Goal: Communication & Community: Answer question/provide support

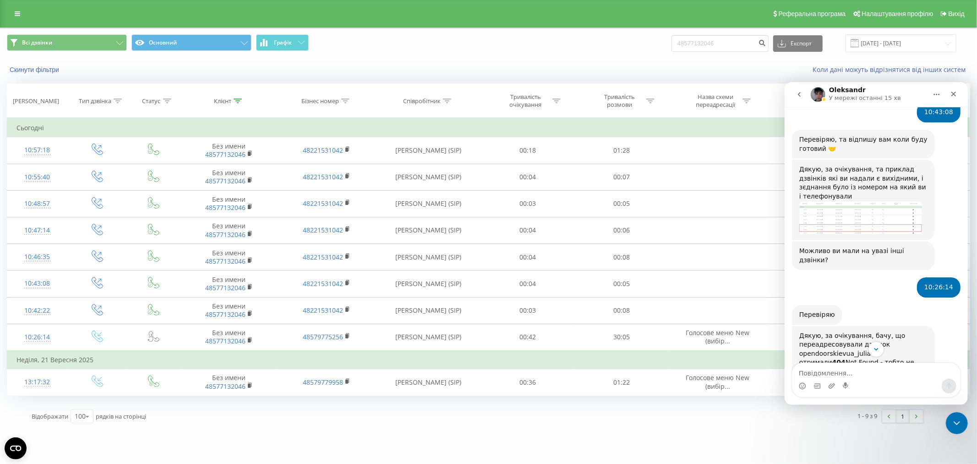
scroll to position [456, 0]
drag, startPoint x: 903, startPoint y: 287, endPoint x: 924, endPoint y: 287, distance: 21.1
click at [924, 329] on div "Дякую, за очікування, бачу, що переадресовували дзвінок opendoorskievua_julia т…" at bounding box center [863, 369] width 128 height 81
click at [831, 329] on div "Дякую, за очікування, бачу, що переадресовували дзвінок opendoorskievua_julia т…" at bounding box center [863, 369] width 128 height 81
click at [804, 329] on div "Дякую, за очікування, бачу, що переадресовували дзвінок opendoorskievua_julia т…" at bounding box center [863, 369] width 128 height 81
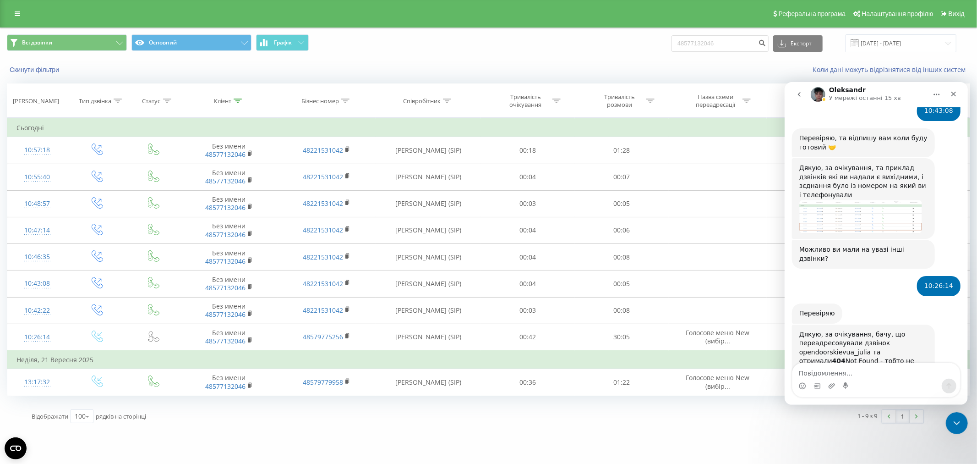
click at [870, 329] on div "Дякую, за очікування, бачу, що переадресовували дзвінок opendoorskievua_julia т…" at bounding box center [863, 369] width 128 height 81
click at [829, 329] on div "Дякую, за очікування, бачу, що переадресовували дзвінок opendoorskievua_julia т…" at bounding box center [863, 369] width 128 height 81
click at [889, 329] on div "Дякую, за очікування, бачу, що переадресовували дзвінок opendoorskievua_julia т…" at bounding box center [863, 369] width 128 height 81
click at [804, 329] on div "Дякую, за очікування, бачу, що переадресовували дзвінок opendoorskievua_julia т…" at bounding box center [863, 369] width 128 height 81
click at [853, 329] on div "Дякую, за очікування, бачу, що переадресовували дзвінок opendoorskievua_julia т…" at bounding box center [863, 369] width 128 height 81
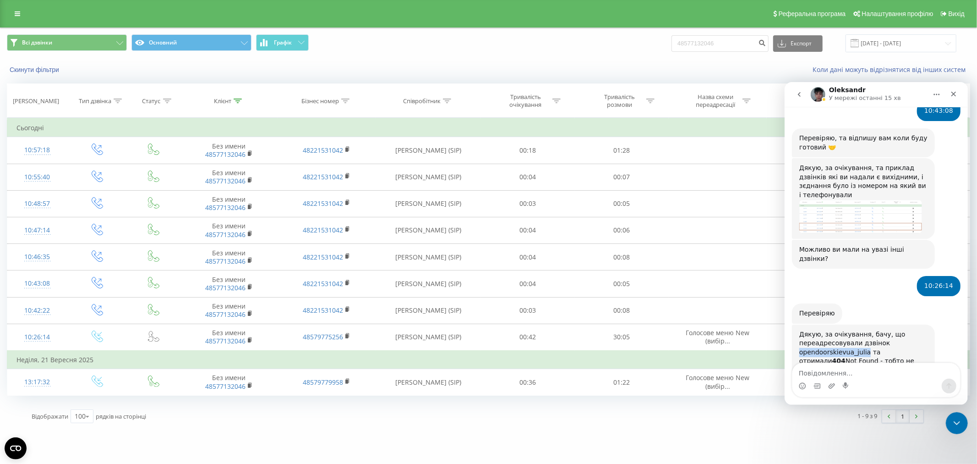
drag, startPoint x: 799, startPoint y: 288, endPoint x: 863, endPoint y: 290, distance: 64.2
click at [863, 329] on div "Дякую, за очікування, бачу, що переадресовували дзвінок opendoorskievua_julia т…" at bounding box center [863, 369] width 128 height 81
copy div "opendoorskievua_julia"
click at [862, 367] on textarea "Повідомлення..." at bounding box center [876, 370] width 168 height 16
paste textarea "opendoorskievua_julia"
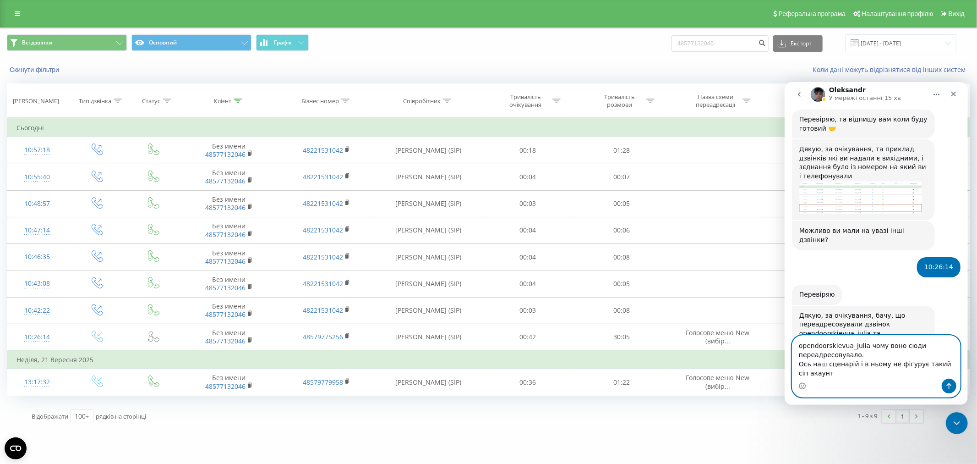
scroll to position [484, 0]
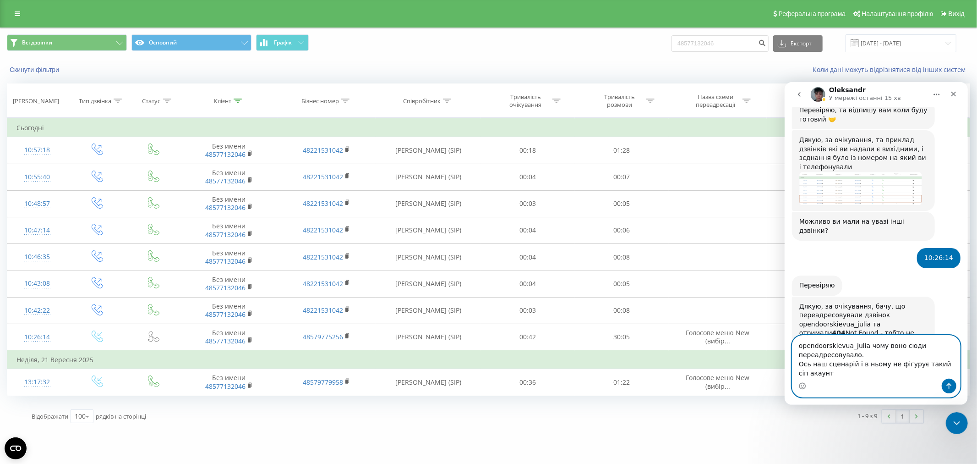
click at [845, 375] on textarea "opendoorskievua_julia чому воно сюди переадресовувало. Ось наш сценарій і в ньо…" at bounding box center [876, 356] width 168 height 43
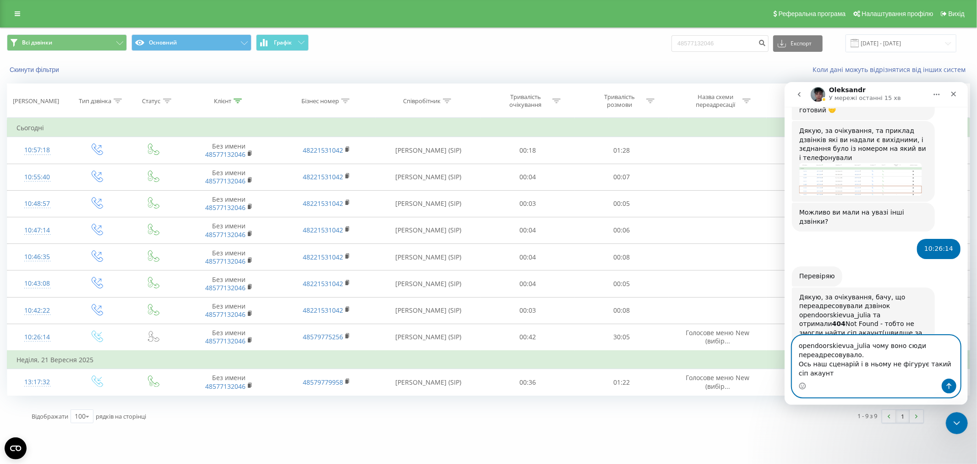
paste textarea "Сценарій, який буде діяти від сьогодні 19.09.2025 по 26.09.2025 Польська з 8 до…"
type textarea "opendoorskievua_julia чому воно сюди переадресовувало. Ось наш сценарій і в ньо…"
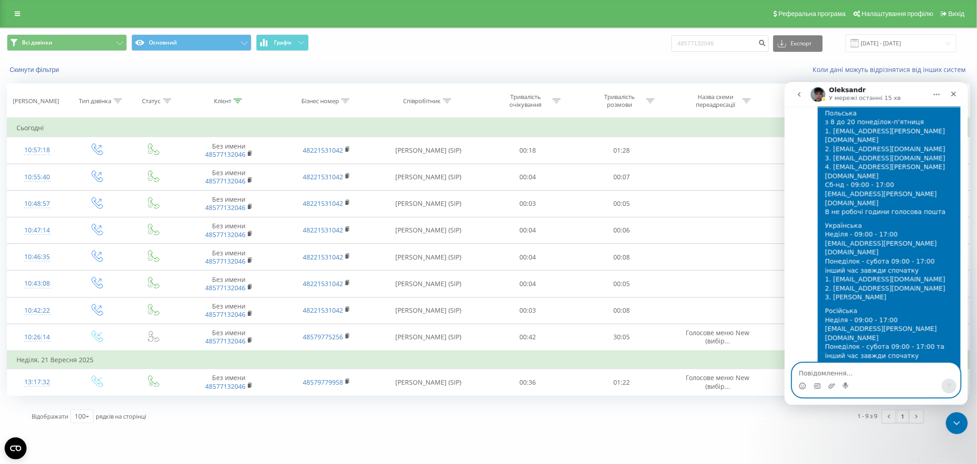
scroll to position [848, 0]
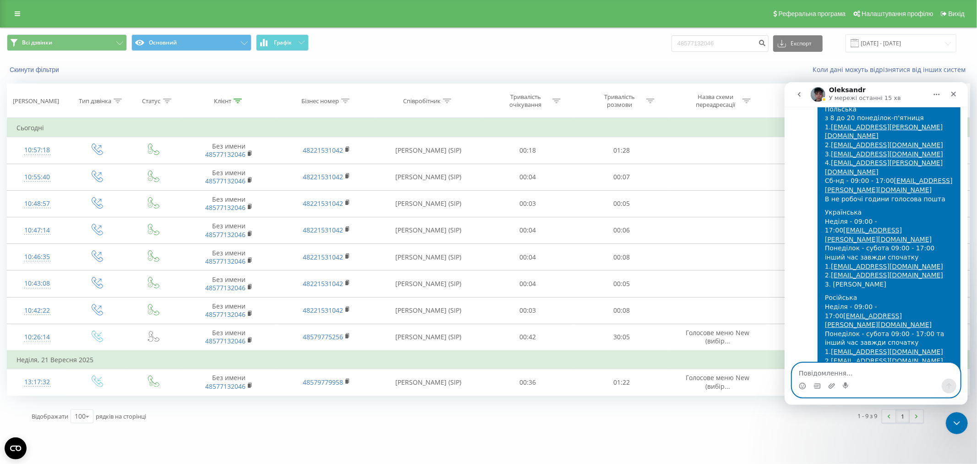
click at [867, 373] on textarea "Повідомлення..." at bounding box center [876, 370] width 168 height 16
click at [17, 10] on link at bounding box center [17, 13] width 16 height 13
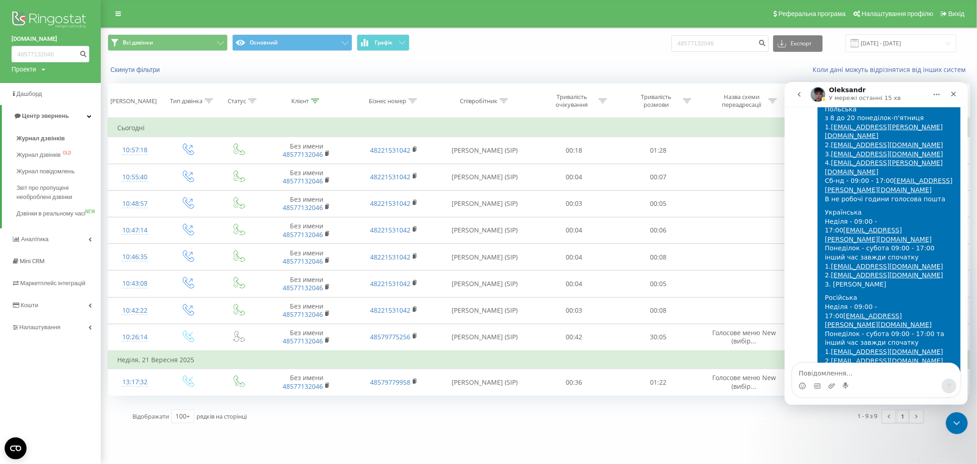
click at [35, 12] on img at bounding box center [50, 20] width 78 height 23
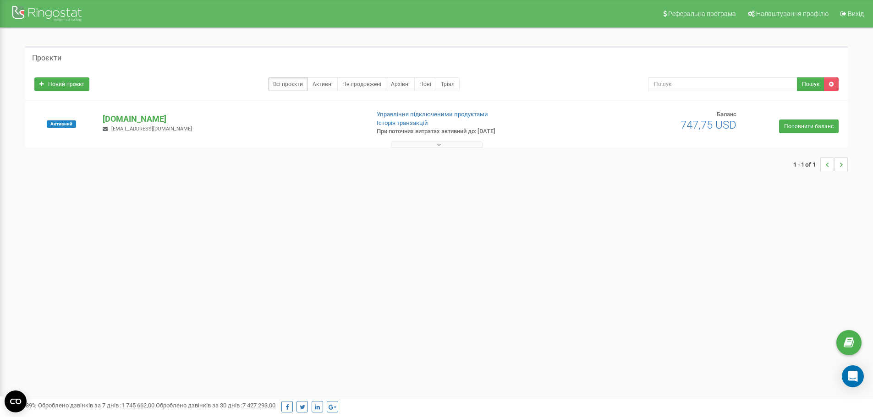
click at [431, 143] on button at bounding box center [437, 144] width 92 height 7
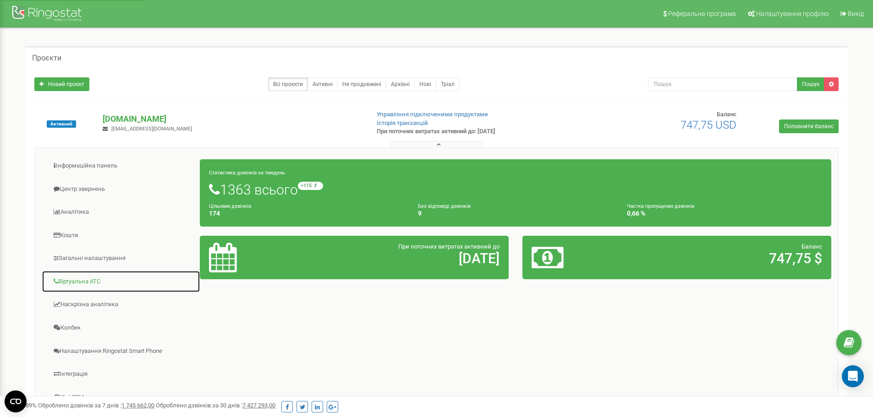
click at [65, 276] on link "Віртуальна АТС" at bounding box center [121, 282] width 159 height 22
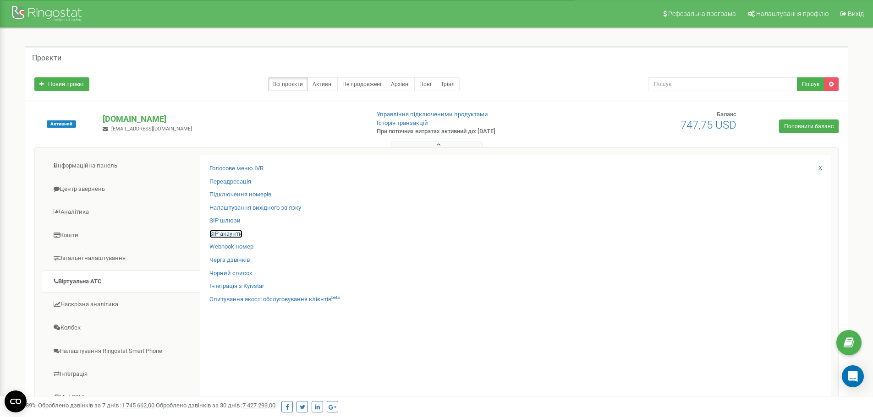
click at [221, 231] on link "SIP акаунти" at bounding box center [225, 234] width 33 height 9
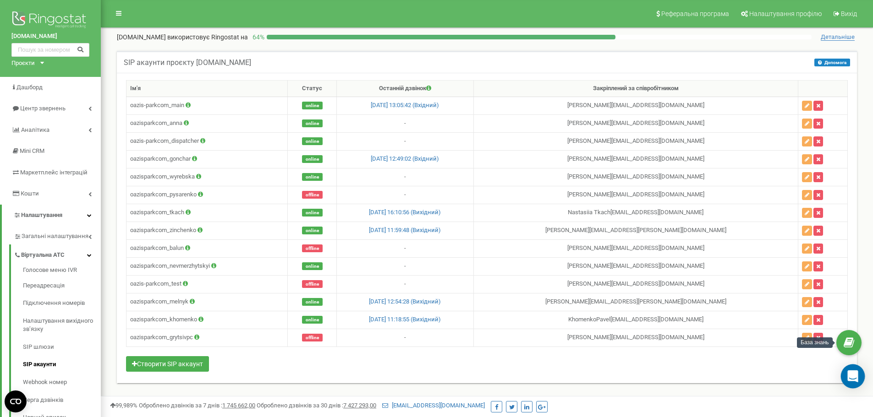
click at [854, 379] on icon "Open Intercom Messenger" at bounding box center [853, 377] width 12 height 12
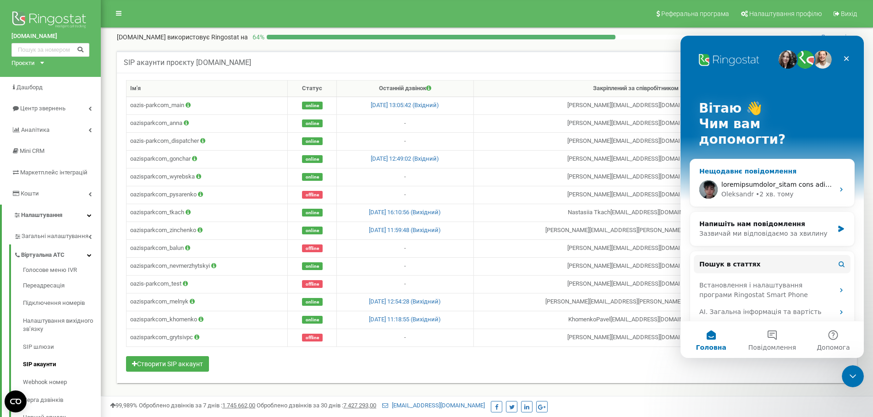
click at [758, 167] on div "Нещодавнє повідомлення" at bounding box center [772, 172] width 146 height 10
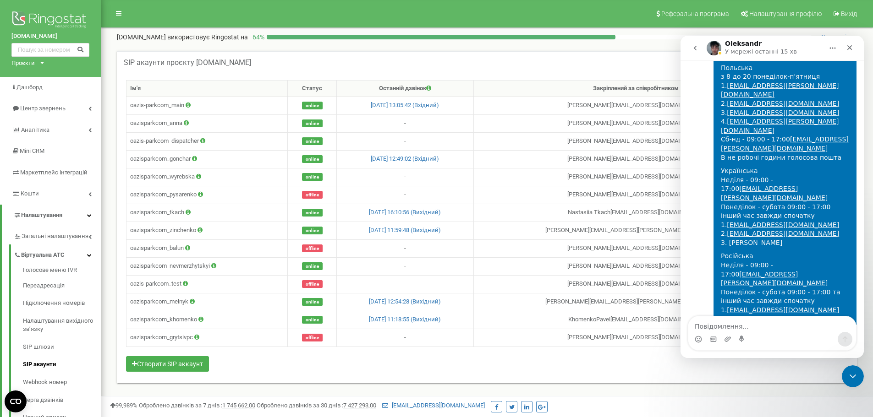
scroll to position [848, 0]
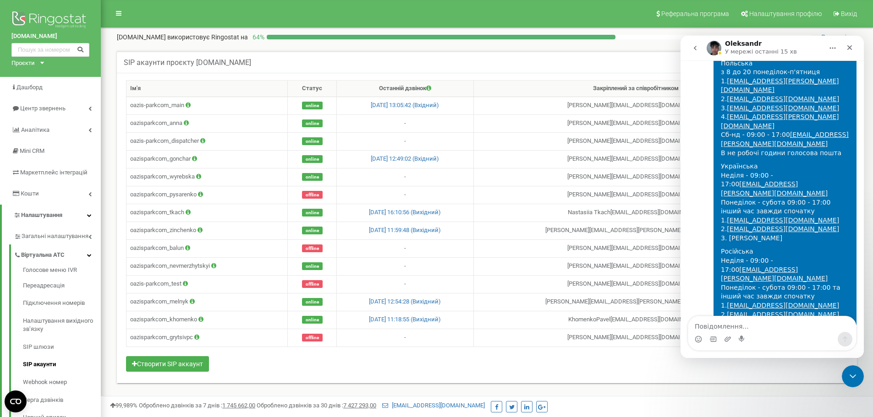
click at [774, 321] on textarea "Повідомлення..." at bounding box center [772, 325] width 168 height 16
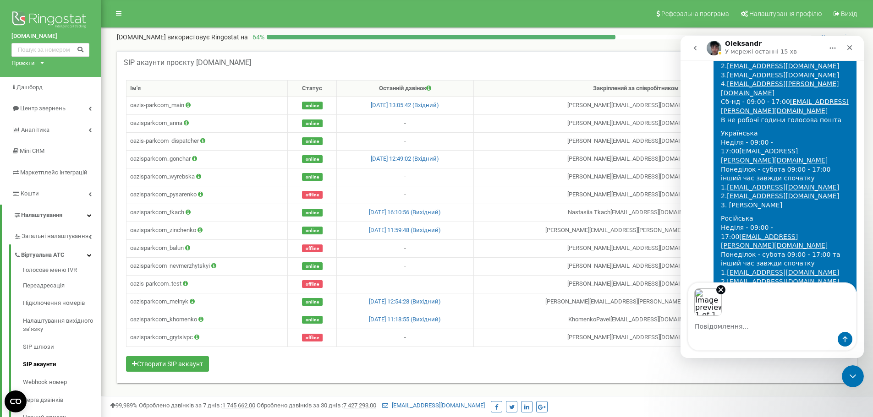
scroll to position [882, 0]
type textarea "І цей сіп акаунт повинен бути в онлайні"
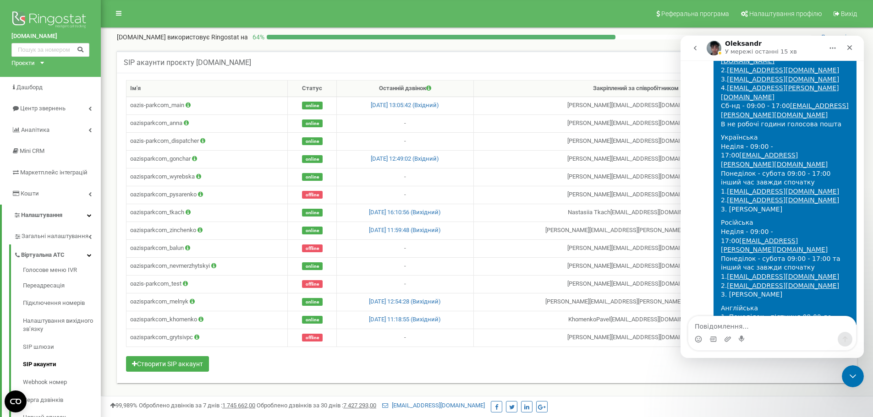
click at [740, 410] on img "Kateryna каже…" at bounding box center [782, 411] width 123 height 3
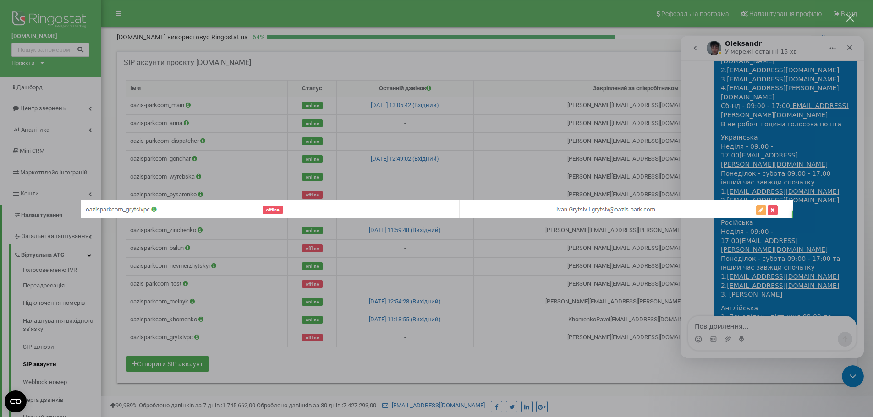
click at [199, 185] on div "Месенджер Intercom" at bounding box center [436, 208] width 873 height 417
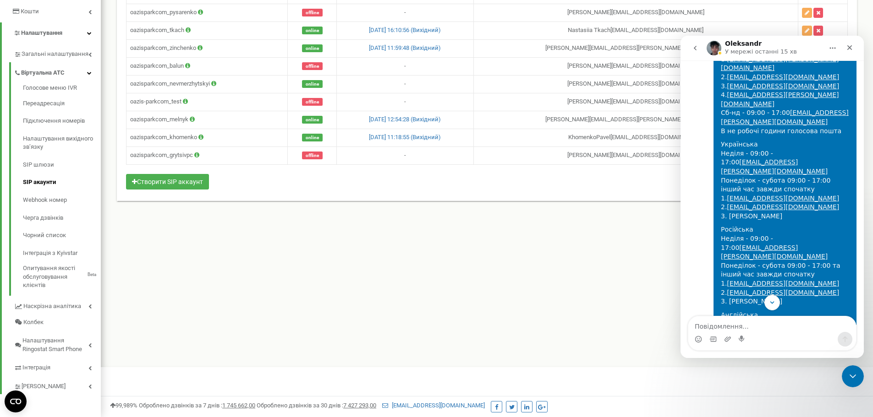
scroll to position [877, 0]
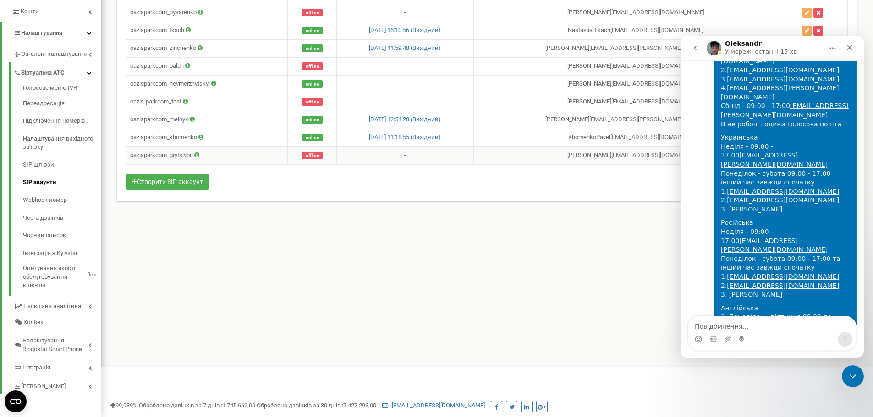
click at [317, 157] on span "offline" at bounding box center [312, 156] width 21 height 8
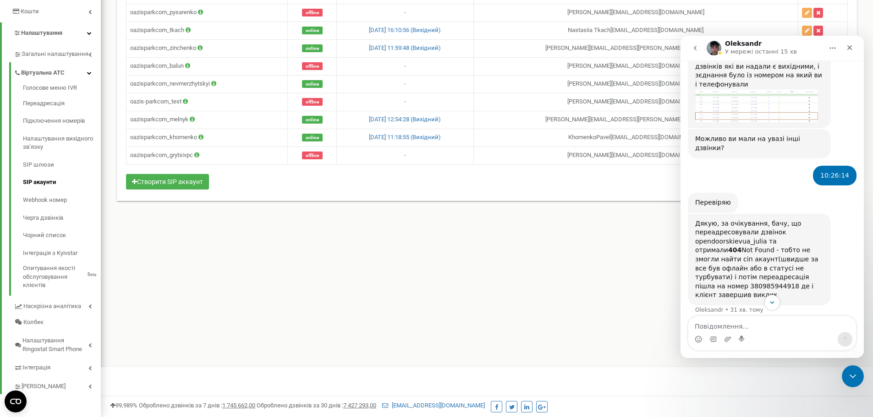
scroll to position [511, 0]
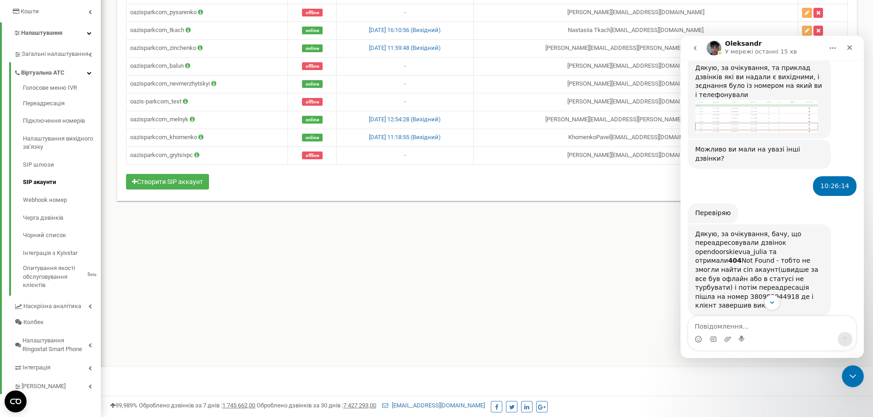
drag, startPoint x: 694, startPoint y: 169, endPoint x: 690, endPoint y: 164, distance: 5.9
click at [690, 224] on div "Дякую, за очікування, бачу, що переадресовували дзвінок opendoorskievua_julia т…" at bounding box center [759, 270] width 143 height 92
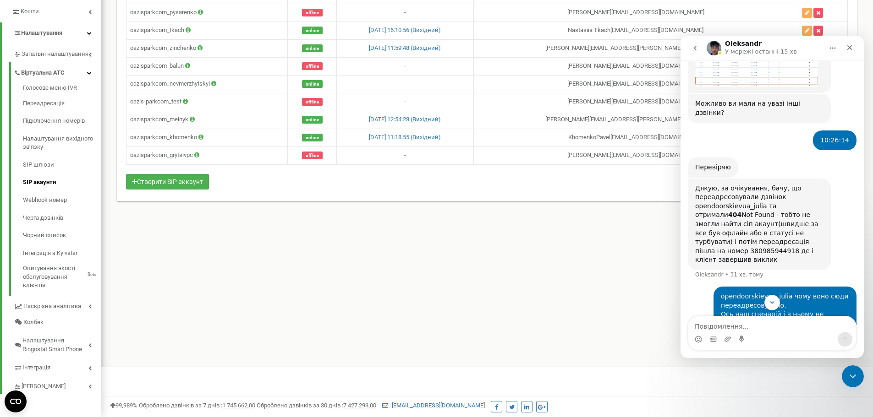
click at [833, 47] on icon "Головна" at bounding box center [832, 47] width 7 height 7
click at [813, 88] on div "Завантажити розшифровку" at bounding box center [799, 94] width 93 height 19
click at [771, 301] on icon "Scroll to bottom" at bounding box center [772, 303] width 8 height 8
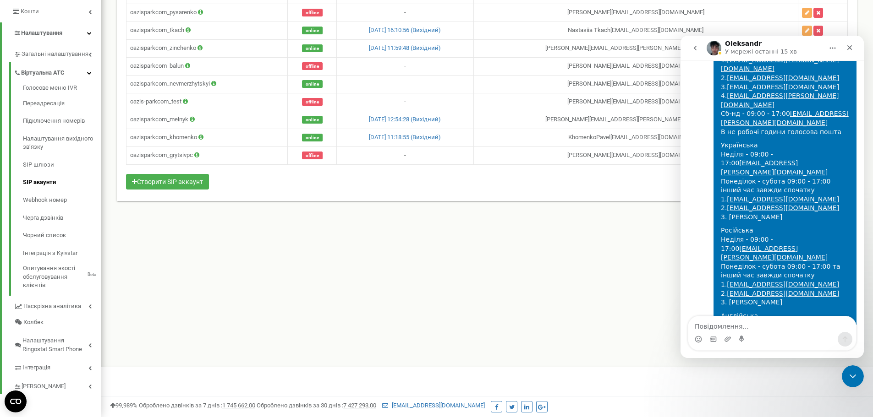
scroll to position [877, 0]
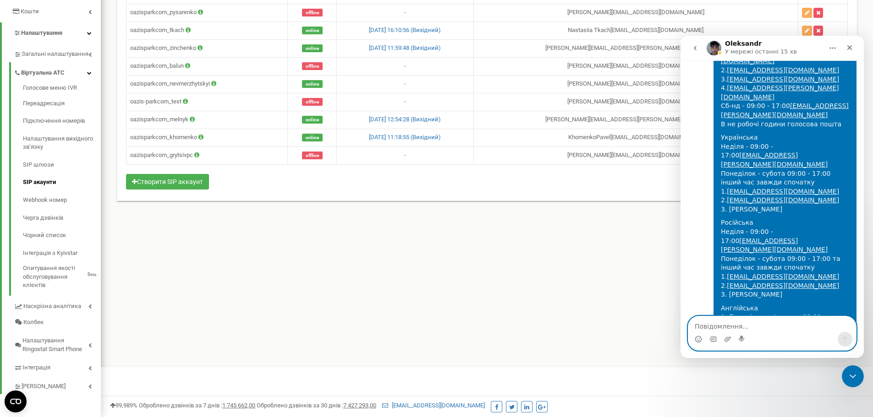
click at [777, 326] on textarea "Повідомлення..." at bounding box center [772, 325] width 168 height 16
click at [731, 327] on textarea "Повідомлення..." at bounding box center [772, 325] width 168 height 16
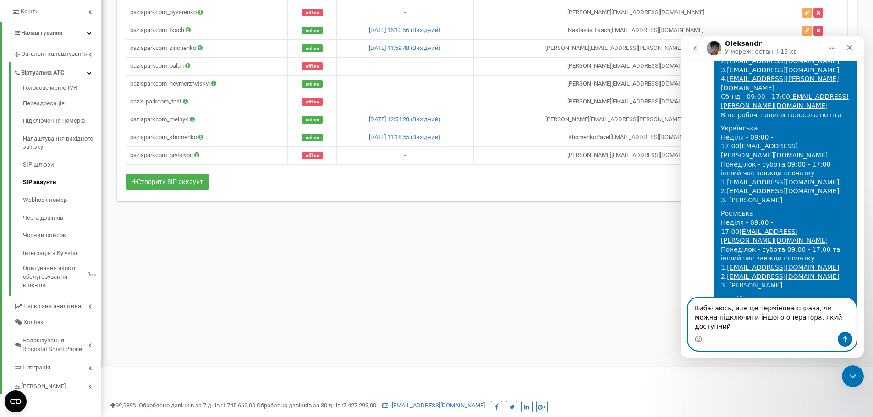
type textarea "Вибачаюсь, але це термінова справа, чи можна підключити іншого оператора, який …"
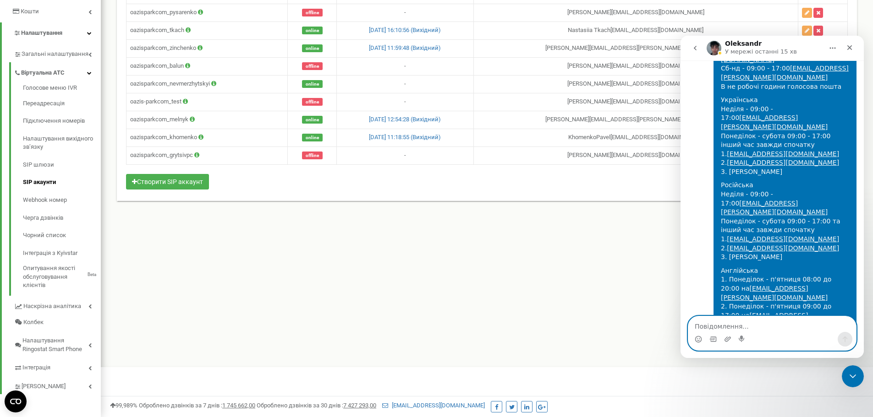
scroll to position [916, 0]
click at [699, 48] on button "go back" at bounding box center [694, 47] width 17 height 17
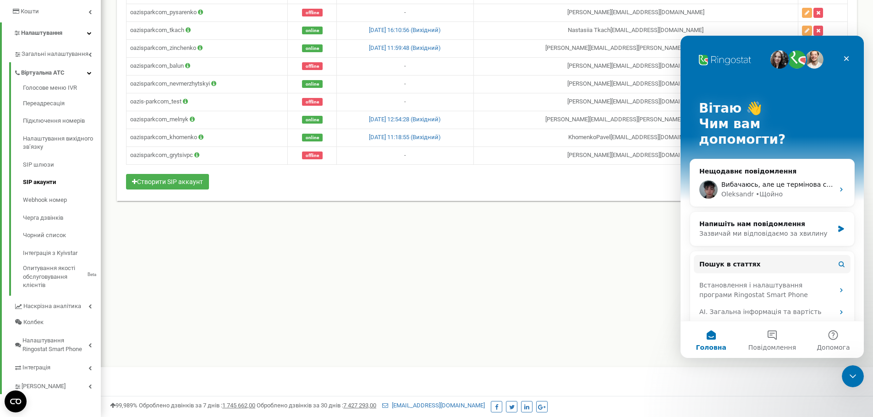
scroll to position [0, 0]
click at [776, 336] on button "Повідомлення" at bounding box center [771, 340] width 61 height 37
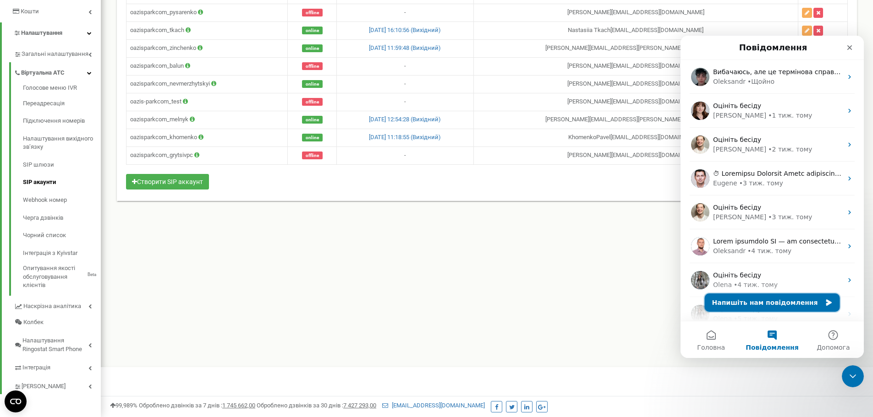
click at [779, 305] on button "Напишіть нам повідомлення" at bounding box center [772, 303] width 135 height 18
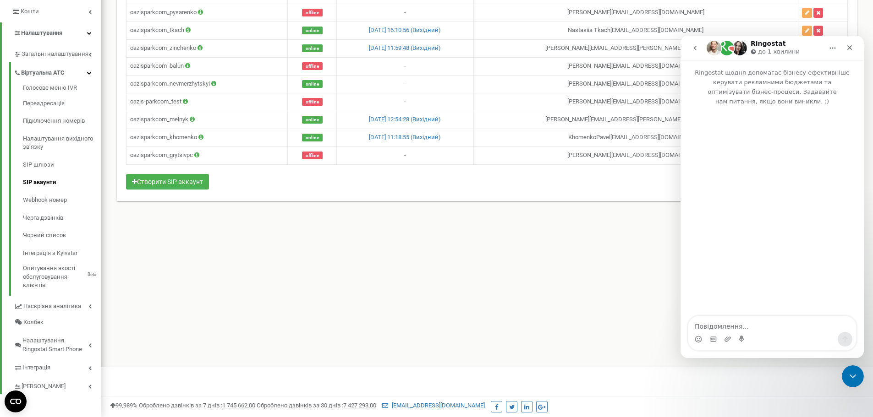
click at [742, 326] on textarea "Повідомлення..." at bounding box center [772, 325] width 168 height 16
click at [742, 325] on textarea "Повідомлення..." at bounding box center [772, 325] width 168 height 16
drag, startPoint x: 742, startPoint y: 325, endPoint x: 711, endPoint y: 323, distance: 31.2
click at [740, 325] on textarea "Повідомлення..." at bounding box center [772, 325] width 168 height 16
click at [769, 325] on textarea "Повідомлення..." at bounding box center [772, 325] width 168 height 16
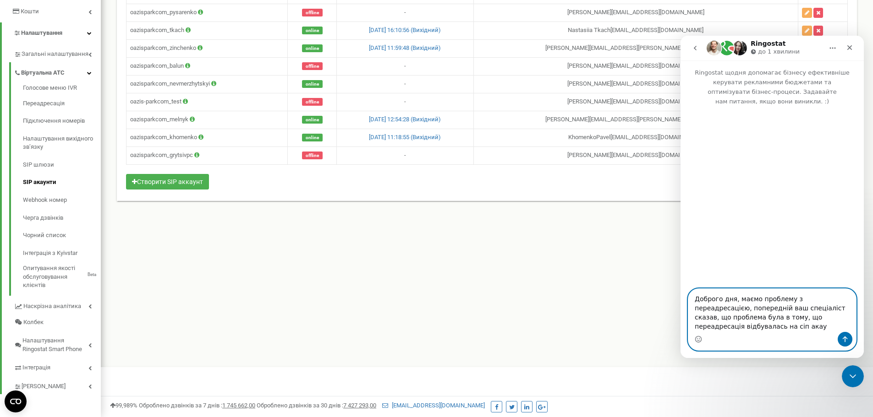
click at [806, 313] on textarea "Доброго дня, маємо проблему з переадресацією, попередній ваш спеціаліст сказав,…" at bounding box center [772, 310] width 168 height 43
click at [789, 319] on textarea "Доброго дня, маємо проблему з переадресацією, попередній ваш спеціаліст сказав,…" at bounding box center [772, 310] width 168 height 43
click at [749, 326] on textarea "Доброго дня, маємо проблему з переадресацією, попередній ваш спеціаліст сказав,…" at bounding box center [772, 310] width 168 height 43
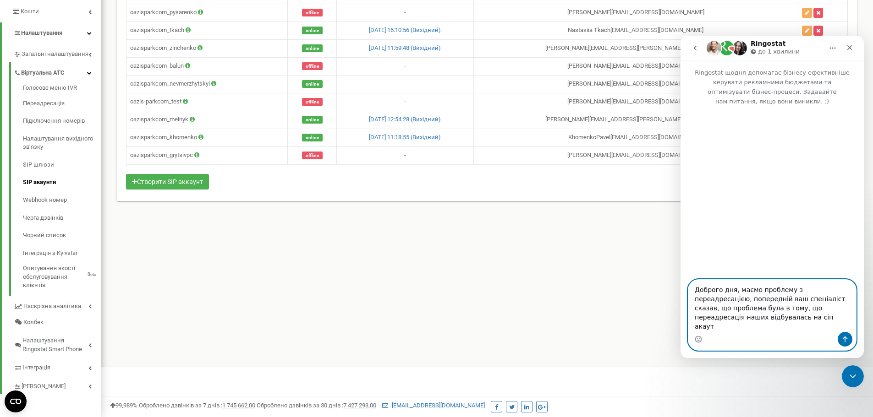
click at [766, 331] on textarea "Доброго дня, маємо проблему з переадресацією, попередній ваш спеціаліст сказав,…" at bounding box center [772, 306] width 168 height 52
paste textarea "opendoorskievua_julia"
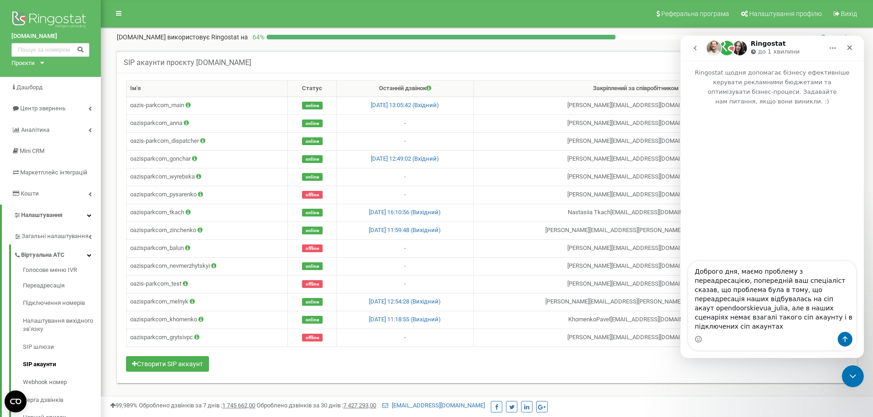
drag, startPoint x: 122, startPoint y: 60, endPoint x: 246, endPoint y: 60, distance: 123.7
click at [246, 60] on div "SIP акаунти проєкту oazis-park.com Допомога Допомога В даному розділі ви можете…" at bounding box center [487, 62] width 740 height 22
drag, startPoint x: 167, startPoint y: 61, endPoint x: 245, endPoint y: 64, distance: 77.5
click at [245, 64] on h5 "SIP акаунти проєкту oazis-park.com" at bounding box center [187, 63] width 127 height 8
copy h5 "проєкту oazis-park.com"
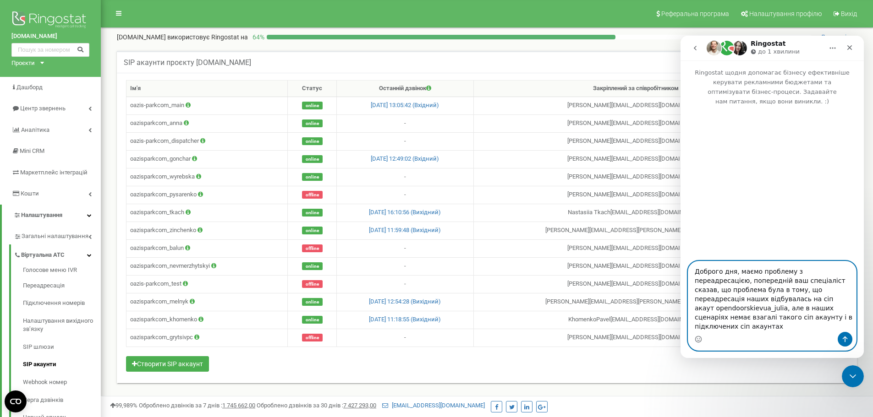
click at [795, 323] on textarea "Доброго дня, маємо проблему з переадресацією, попередній ваш спеціаліст сказав,…" at bounding box center [772, 297] width 168 height 71
paste textarea "проєкту oazis-park.com"
type textarea "Доброго дня, маємо проблему з переадресацією, попередній ваш спеціаліст сказав,…"
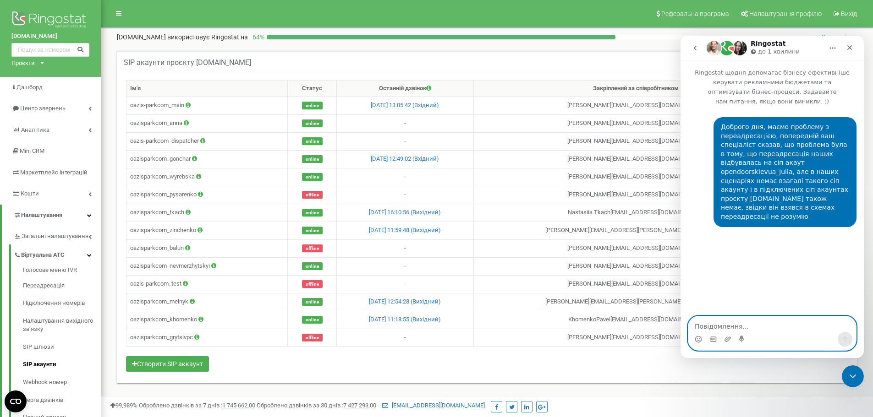
scroll to position [0, 0]
type textarea "Сце"
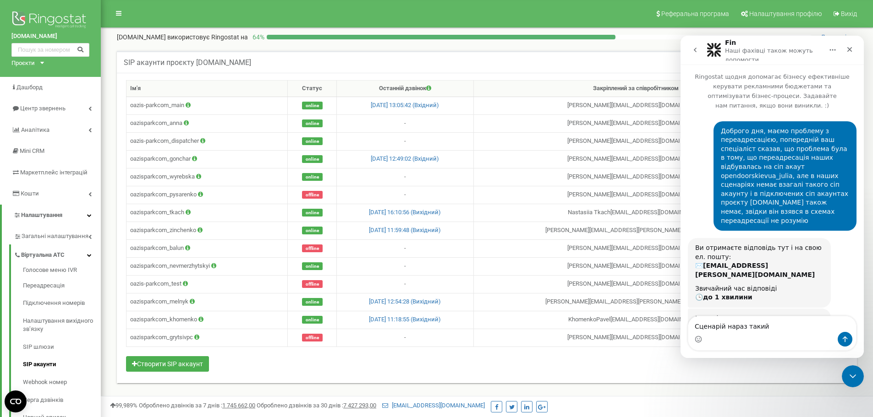
scroll to position [58, 0]
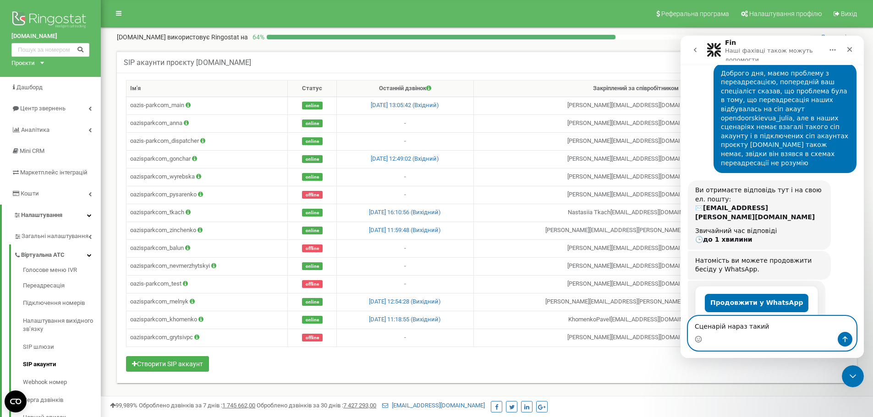
click at [768, 326] on textarea "Сценарій нараз такий" at bounding box center [772, 325] width 168 height 16
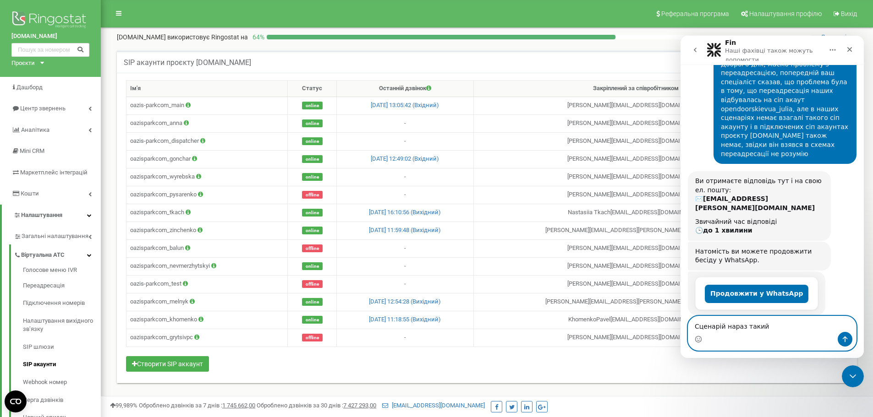
click at [724, 321] on textarea "Сценарій нараз такий" at bounding box center [772, 325] width 168 height 16
click at [719, 328] on textarea "Сценарій нараз такий" at bounding box center [772, 325] width 168 height 16
paste textarea "Сценарій, який буде діяти від сьогодні 19.09.2025 по 26.09.2025 Польська з 8 до…"
type textarea "Сценарій нараз такий Сценарій, який буде діяти від сьогодні 19.09.2025 по 26.09…"
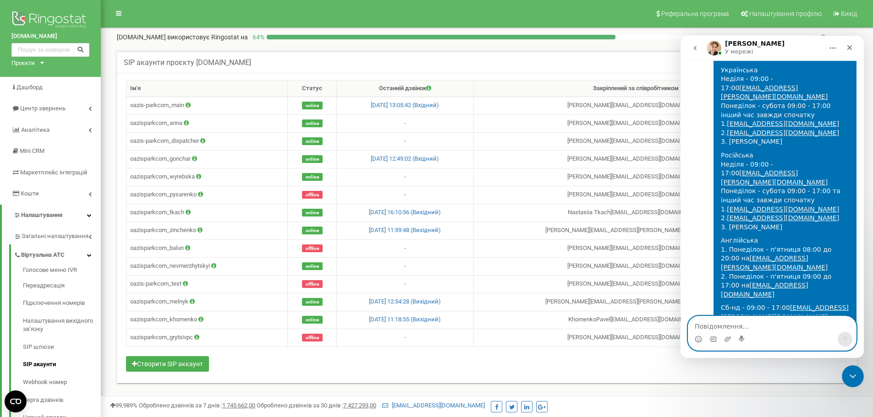
scroll to position [466, 0]
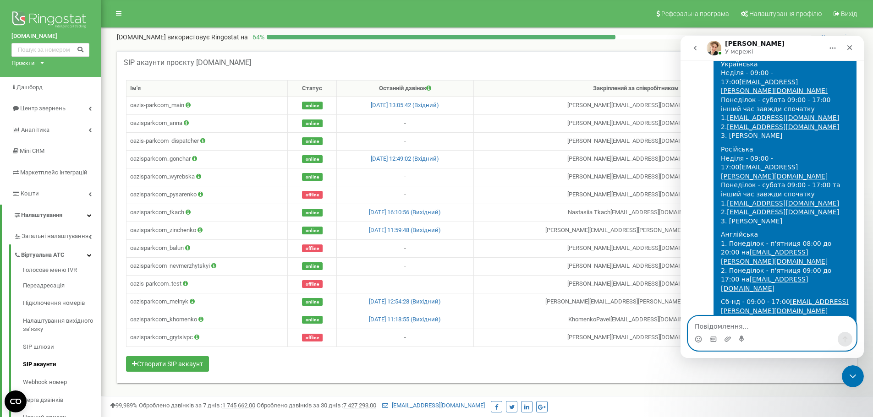
click at [775, 324] on textarea "Повідомлення..." at bounding box center [772, 325] width 168 height 16
click at [767, 325] on textarea "Повідомлення..." at bounding box center [772, 325] width 168 height 16
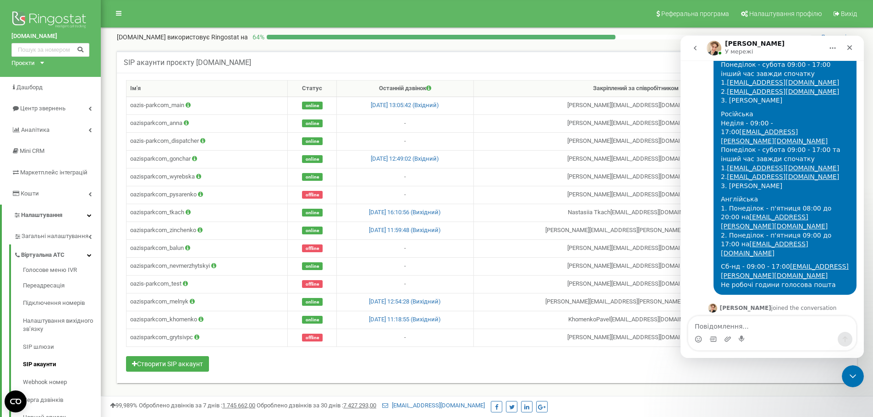
scroll to position [505, 0]
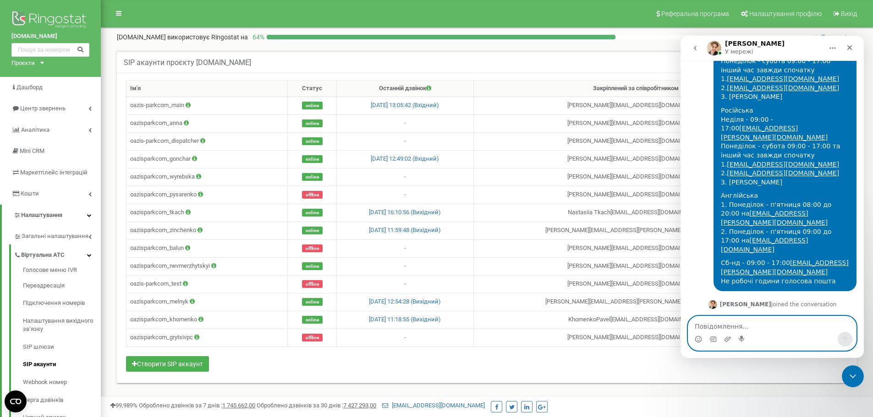
click at [793, 325] on textarea "Повідомлення..." at bounding box center [772, 325] width 168 height 16
click at [791, 326] on textarea "Повідомлення..." at bounding box center [772, 325] width 168 height 16
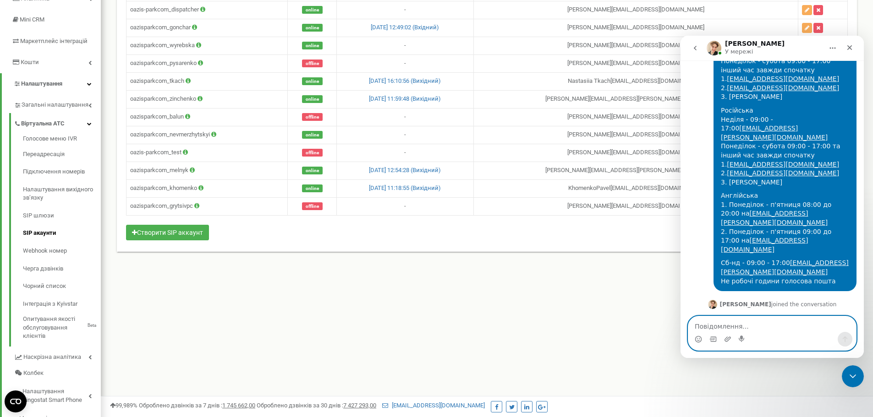
scroll to position [137, 0]
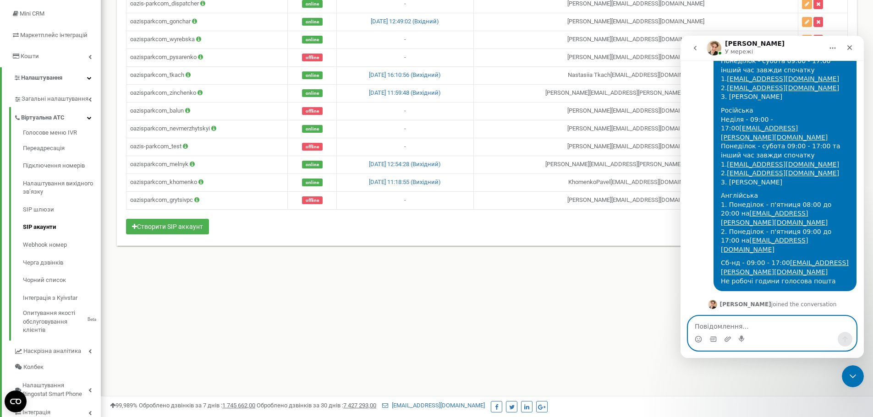
click at [741, 326] on textarea "Повідомлення..." at bounding box center [772, 325] width 168 height 16
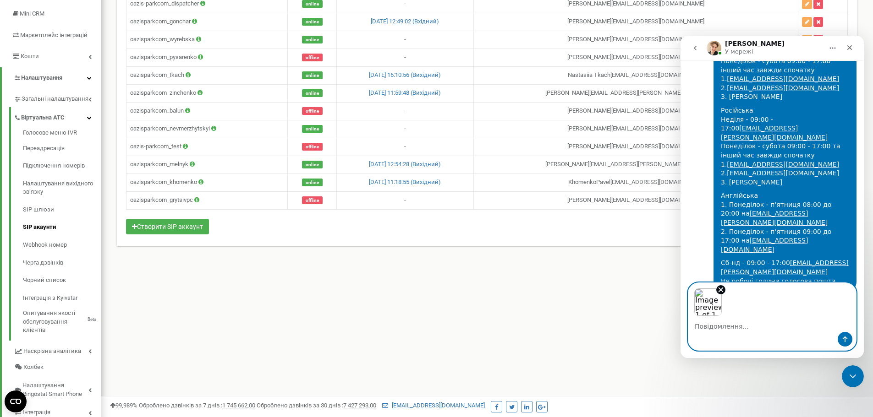
scroll to position [539, 0]
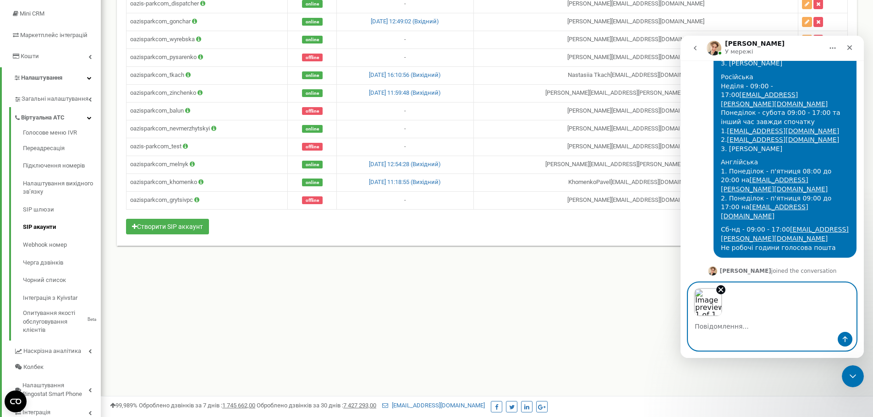
type textarea "і"
type textarea "Дякую, і цей сіп акаунт повинен бути в онлайні"
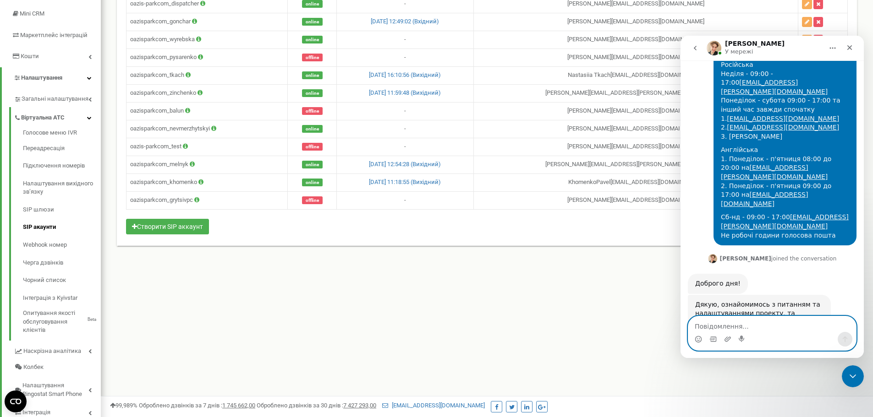
click at [785, 329] on textarea "Повідомлення..." at bounding box center [772, 325] width 168 height 16
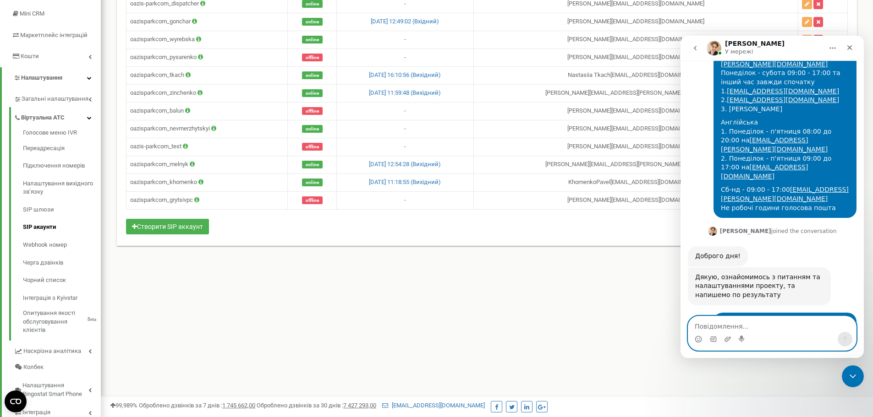
click at [756, 327] on textarea "Повідомлення..." at bounding box center [772, 325] width 168 height 16
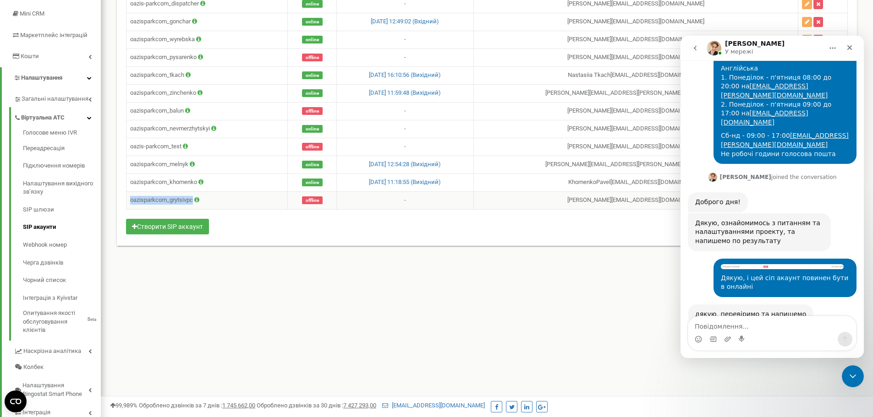
drag, startPoint x: 129, startPoint y: 200, endPoint x: 195, endPoint y: 204, distance: 66.1
click at [195, 204] on td "oazisparkcom_grytsivpc" at bounding box center [206, 200] width 161 height 18
copy td "oazisparkcom_grytsivpc"
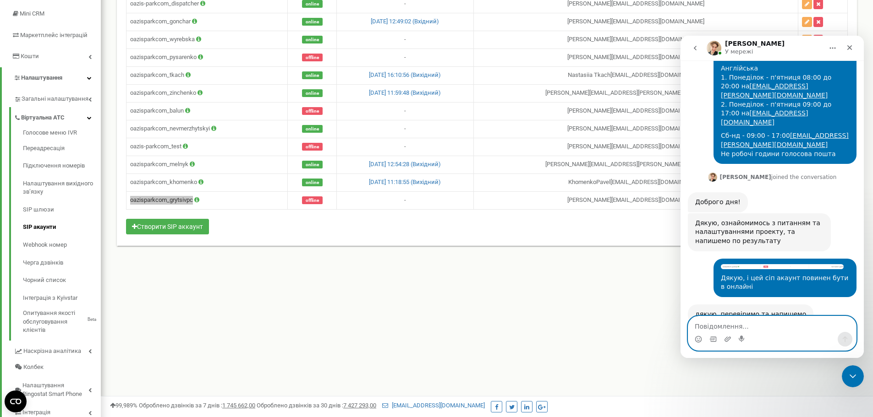
click at [772, 321] on textarea "Повідомлення..." at bounding box center [772, 325] width 168 height 16
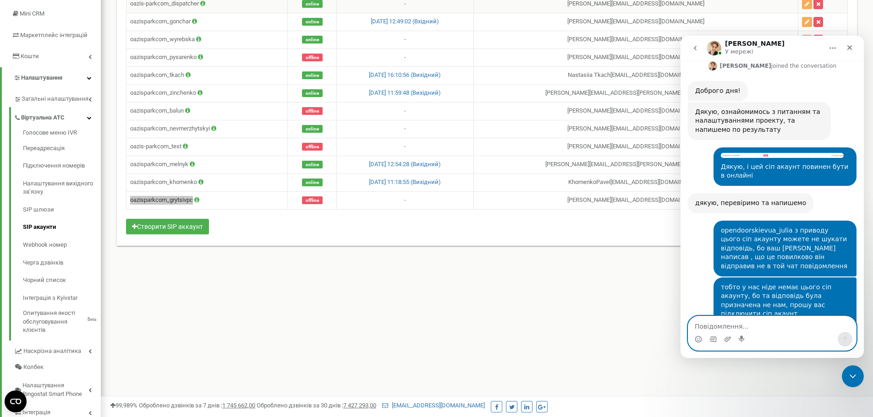
scroll to position [780, 0]
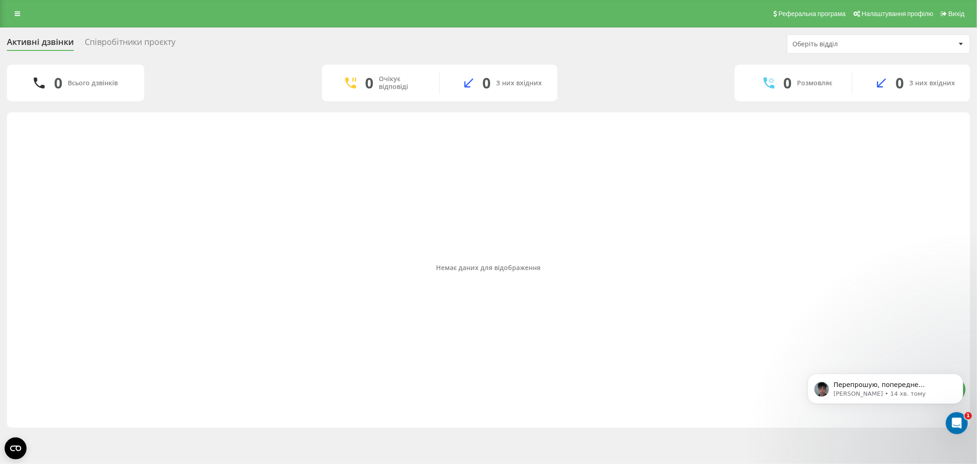
scroll to position [915, 0]
click at [16, 10] on link at bounding box center [17, 13] width 16 height 13
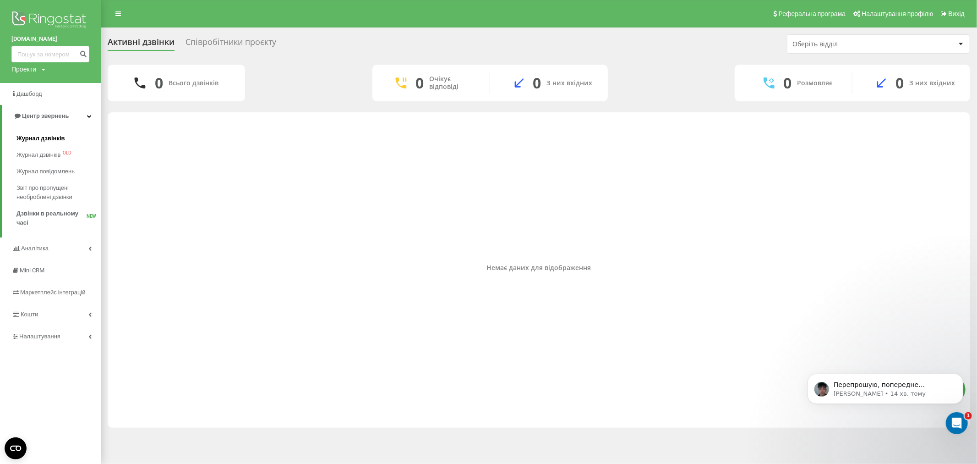
click at [55, 141] on span "Журнал дзвінків" at bounding box center [40, 138] width 49 height 9
click at [951, 418] on icon "Відкрити програму для спілкування Intercom" at bounding box center [955, 421] width 15 height 15
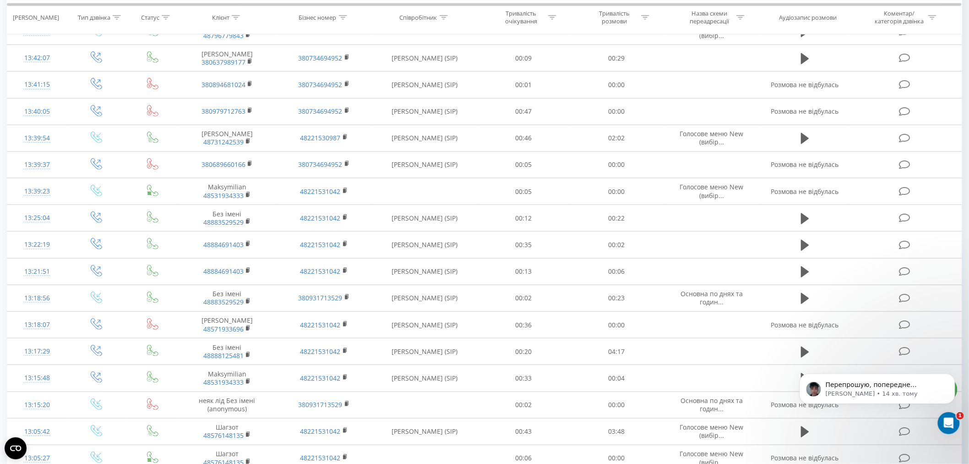
scroll to position [127, 0]
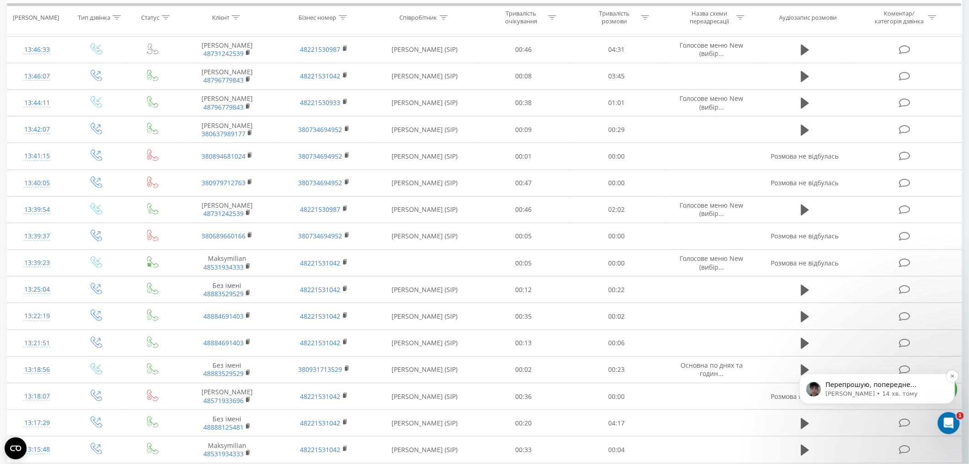
click at [898, 394] on p "Oleksandr • 14 хв. тому" at bounding box center [885, 393] width 118 height 8
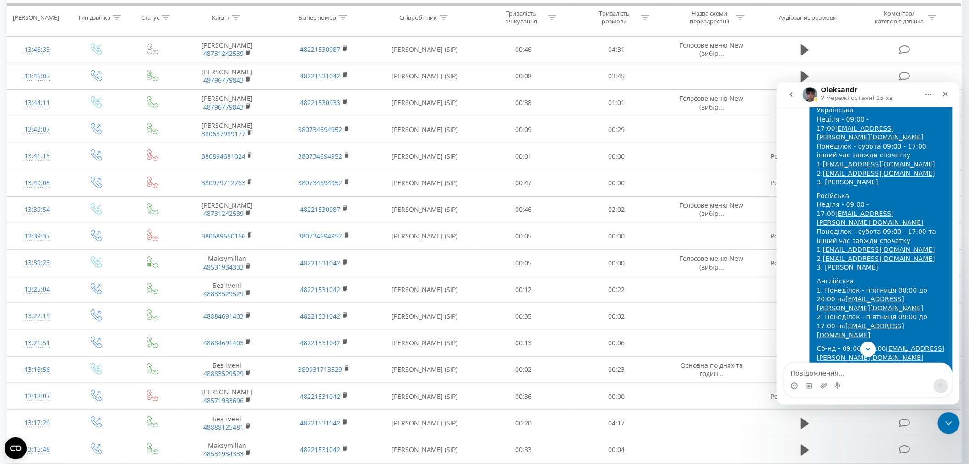
scroll to position [915, 0]
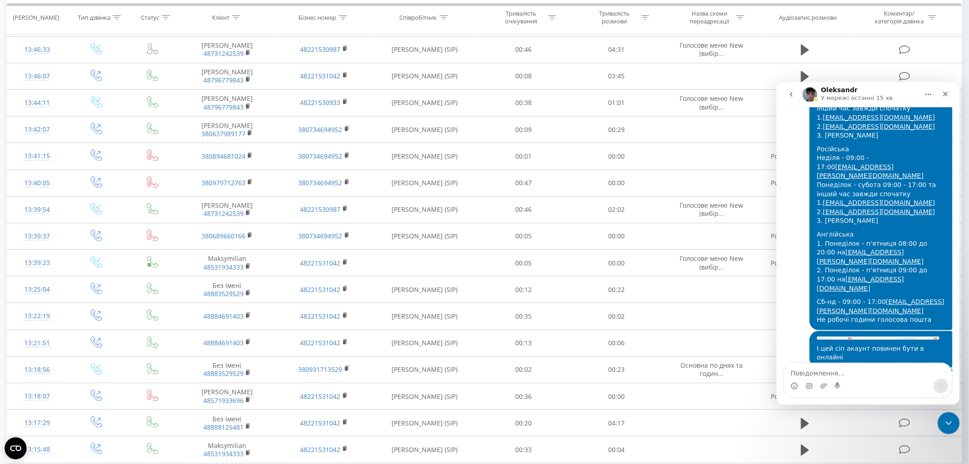
click at [856, 371] on textarea "Повідомлення..." at bounding box center [868, 370] width 168 height 16
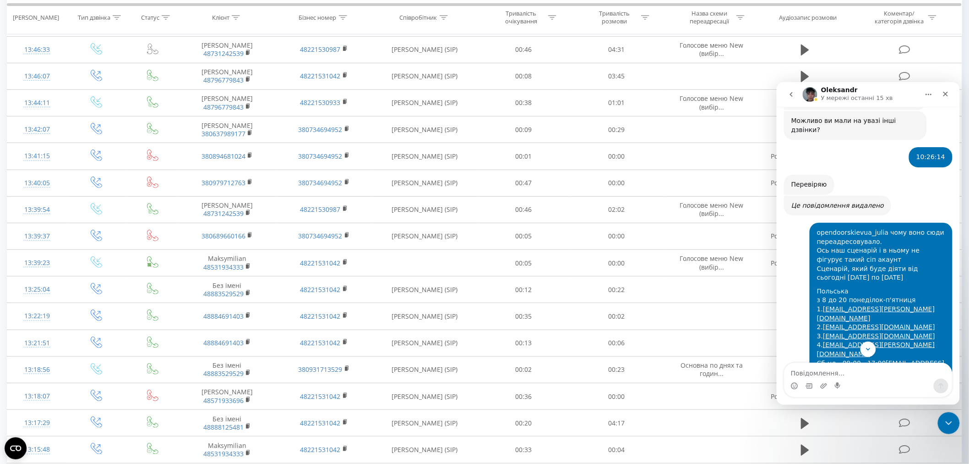
scroll to position [509, 0]
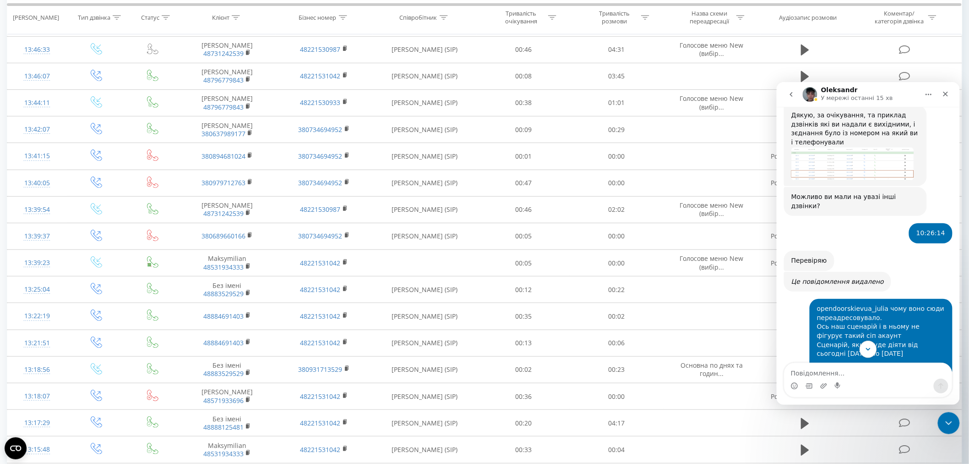
click at [866, 345] on icon "Scroll to bottom" at bounding box center [868, 349] width 8 height 8
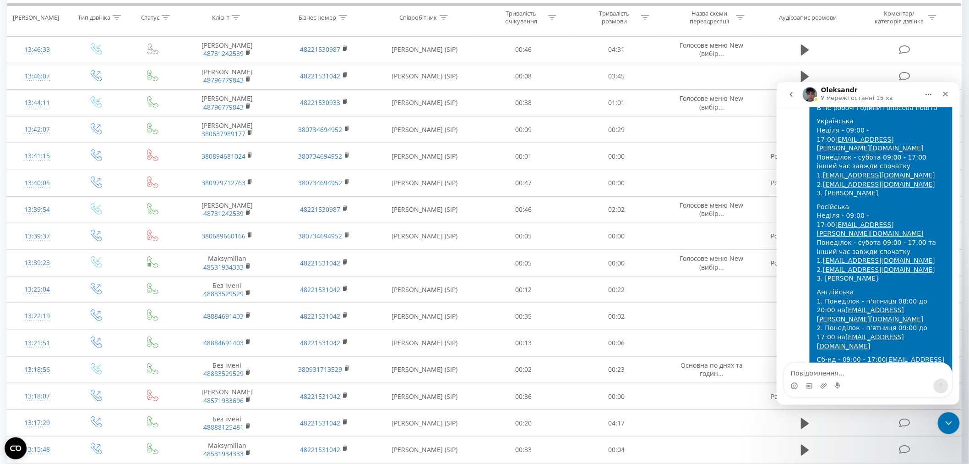
scroll to position [915, 0]
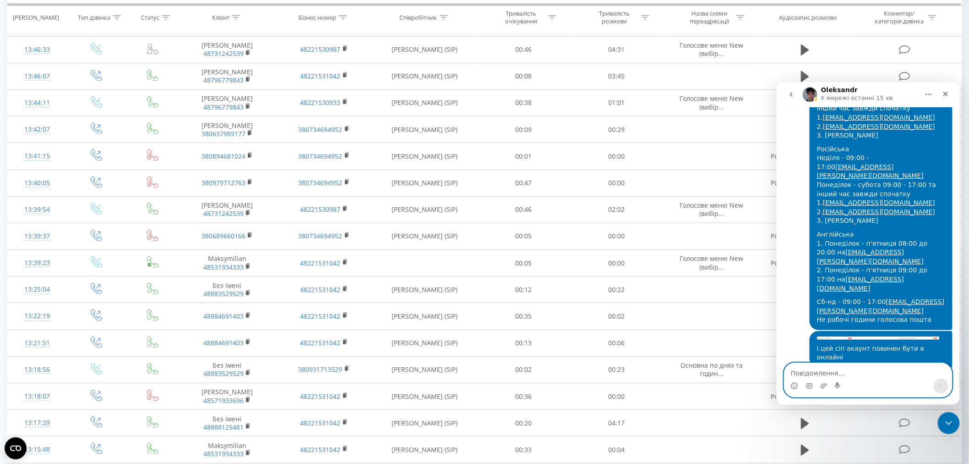
click at [858, 377] on textarea "Повідомлення..." at bounding box center [868, 370] width 168 height 16
click at [790, 92] on icon "go back" at bounding box center [791, 93] width 7 height 7
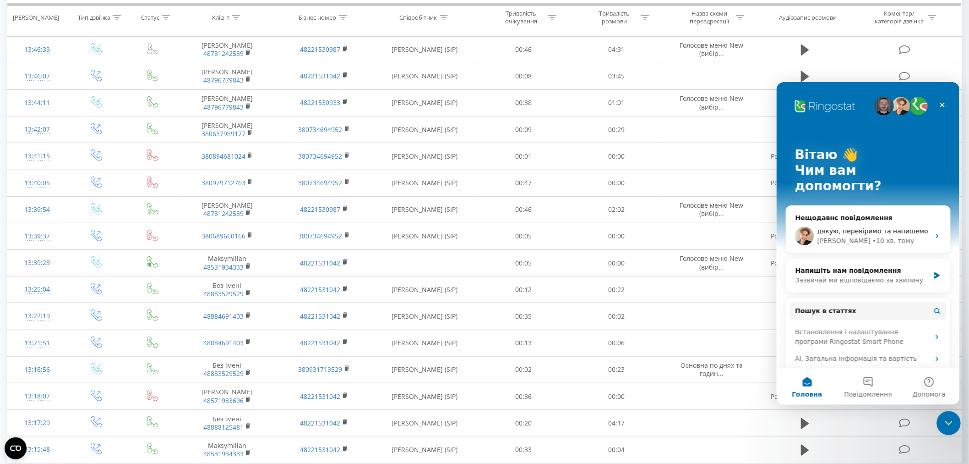
click at [942, 420] on icon "Закрити програму для спілкування Intercom" at bounding box center [947, 421] width 11 height 11
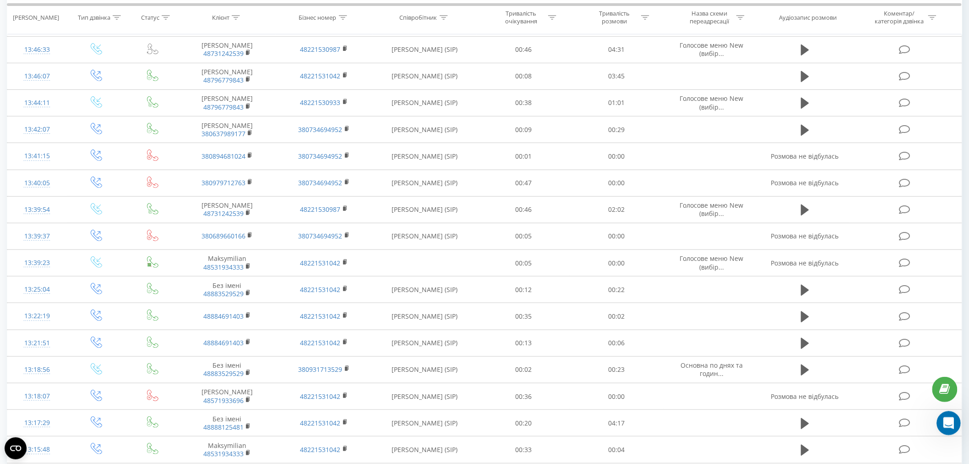
click at [944, 418] on icon "Відкрити програму для спілкування Intercom" at bounding box center [947, 421] width 15 height 15
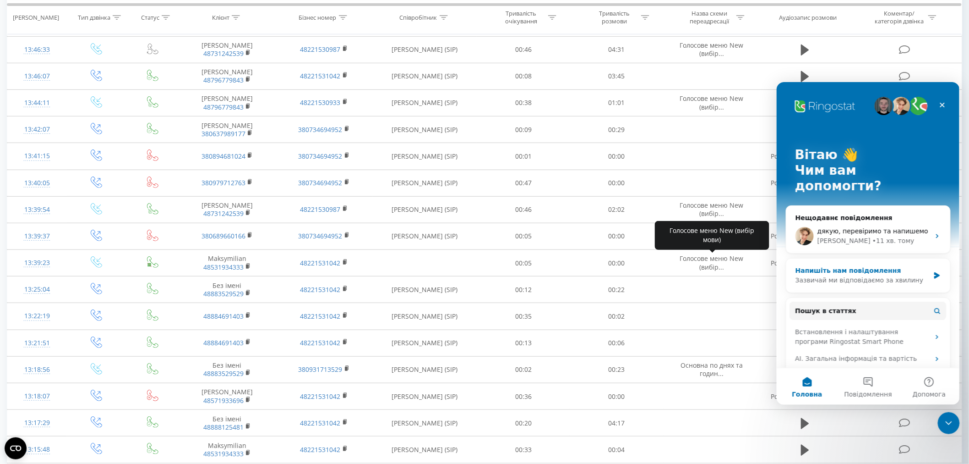
click at [870, 265] on div "Напишіть нам повідомлення" at bounding box center [862, 270] width 134 height 10
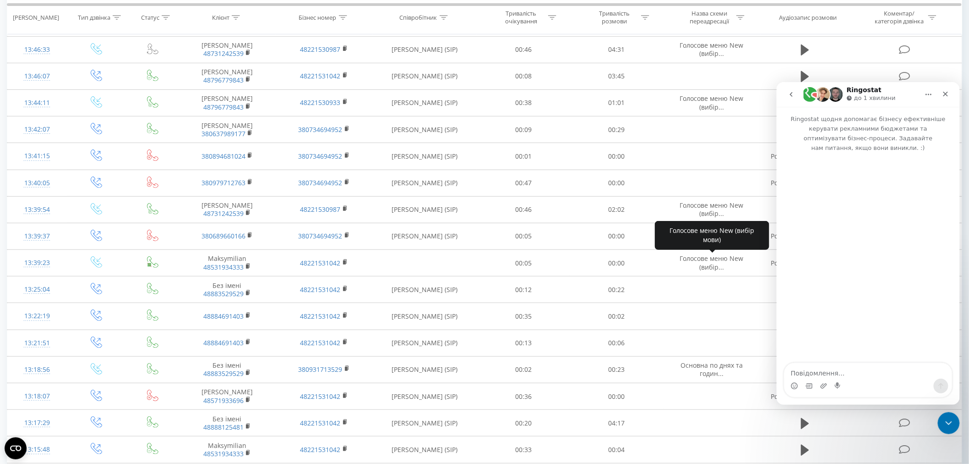
click at [793, 94] on button "go back" at bounding box center [790, 93] width 17 height 17
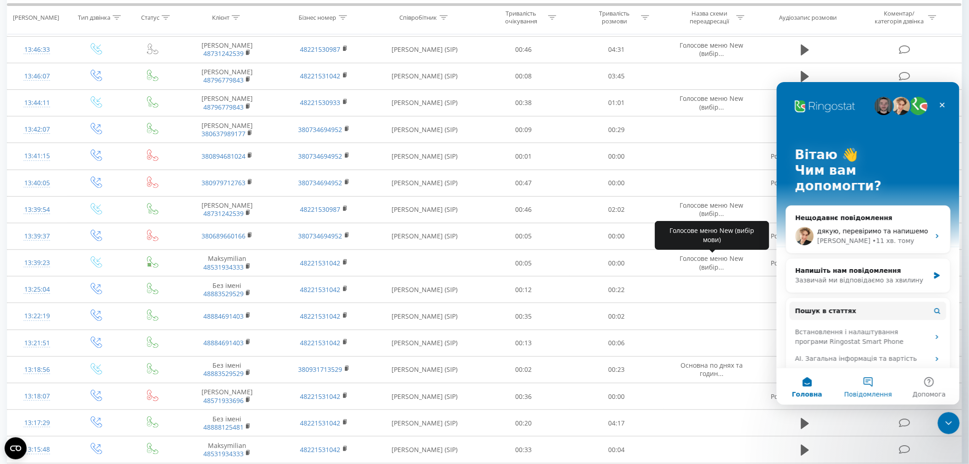
click at [866, 388] on button "Повідомлення" at bounding box center [867, 385] width 61 height 37
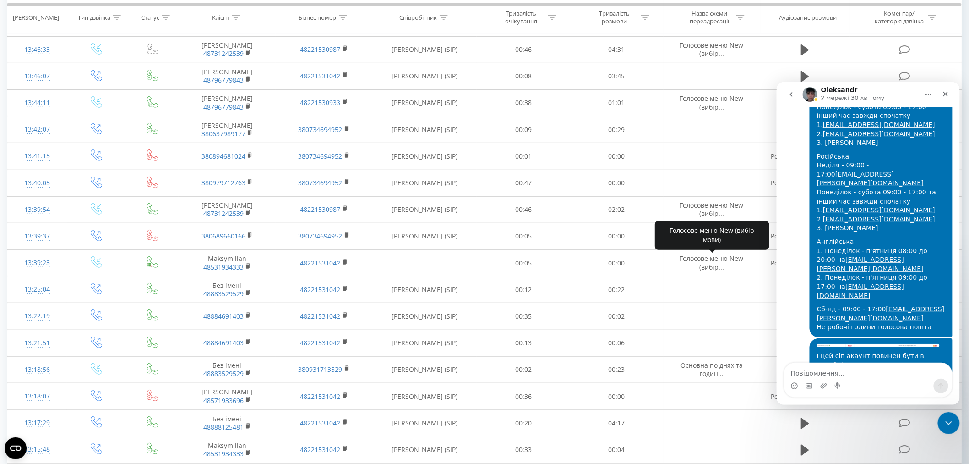
scroll to position [915, 0]
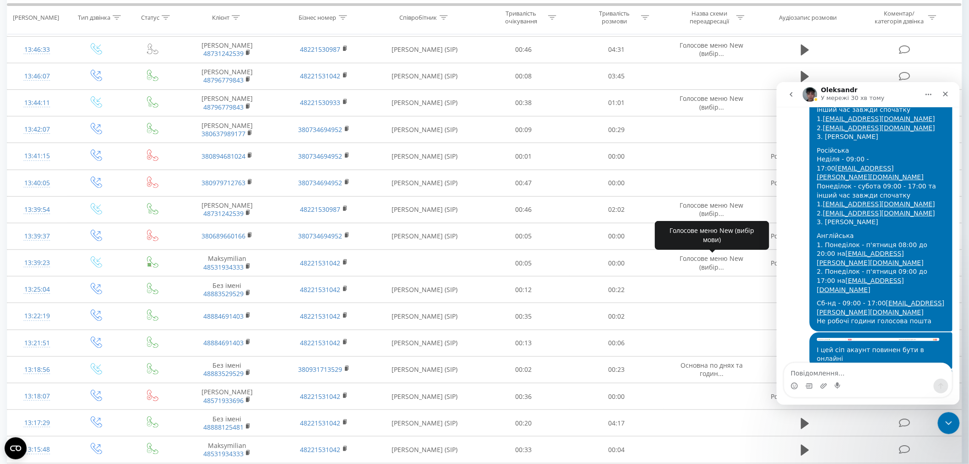
click at [795, 95] on button "go back" at bounding box center [790, 93] width 17 height 17
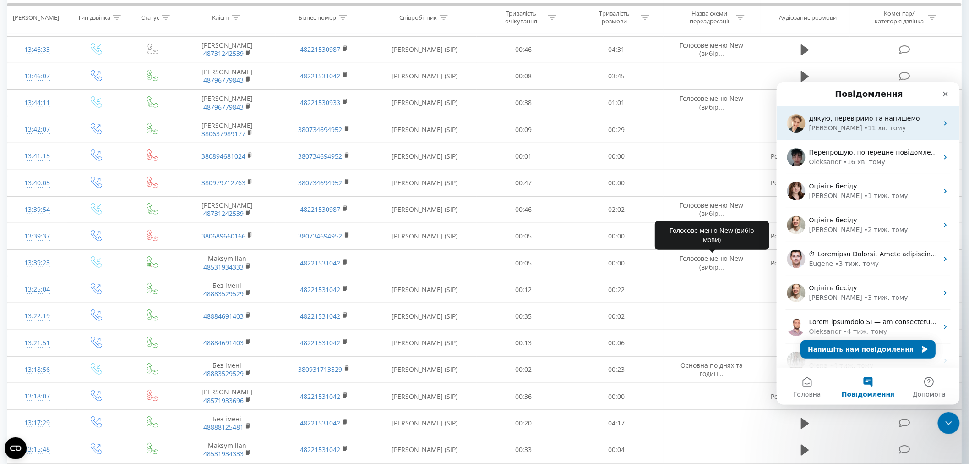
click at [864, 130] on div "• 11 хв. тому" at bounding box center [885, 128] width 42 height 10
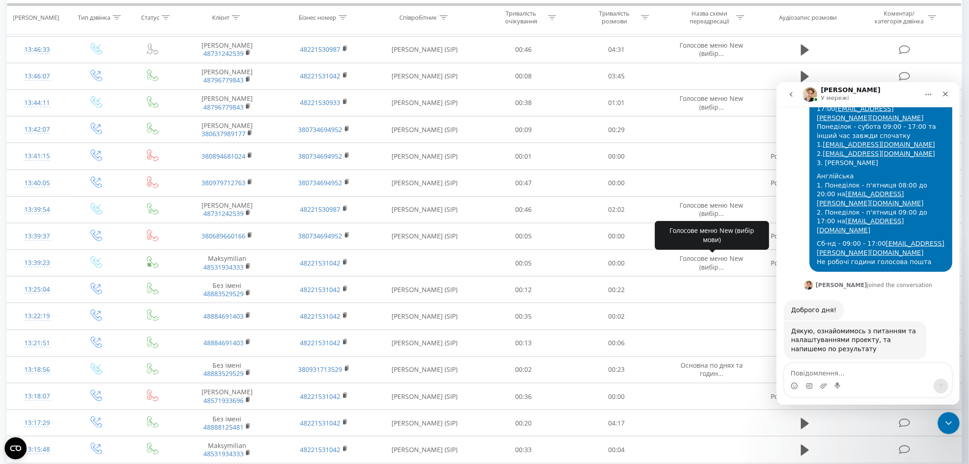
scroll to position [578, 0]
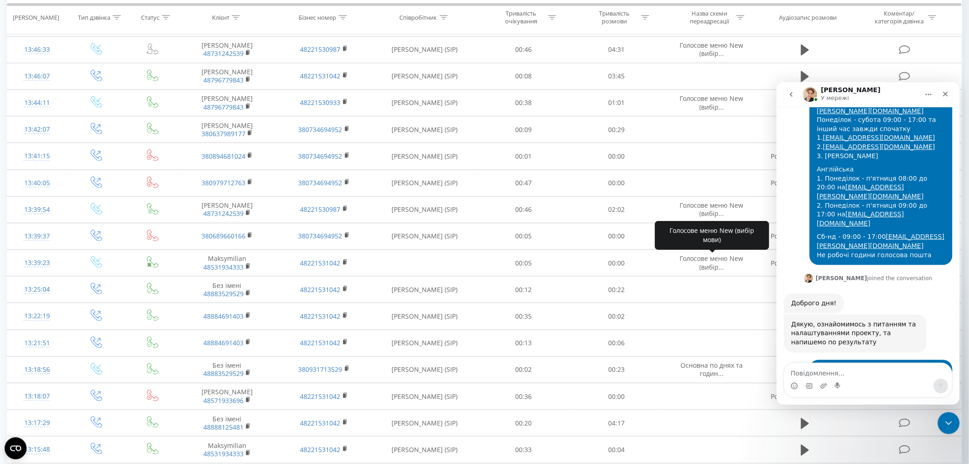
click at [833, 375] on textarea "Повідомлення..." at bounding box center [868, 370] width 168 height 16
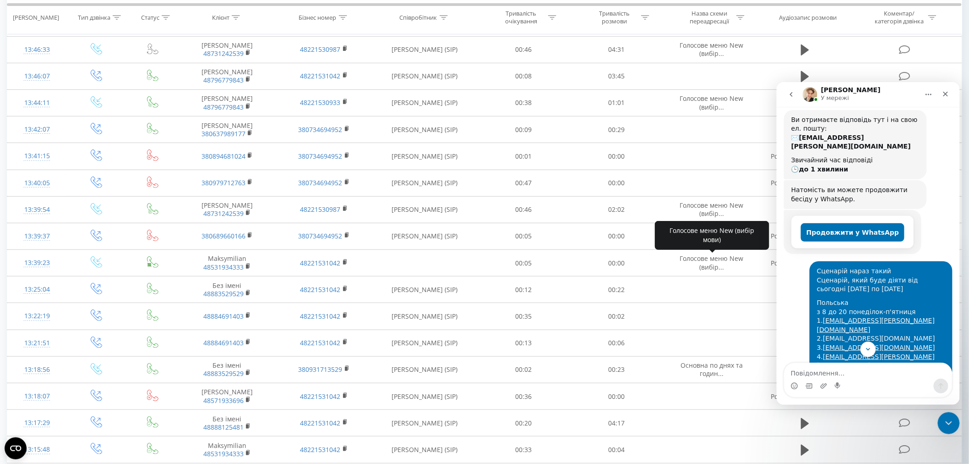
scroll to position [0, 0]
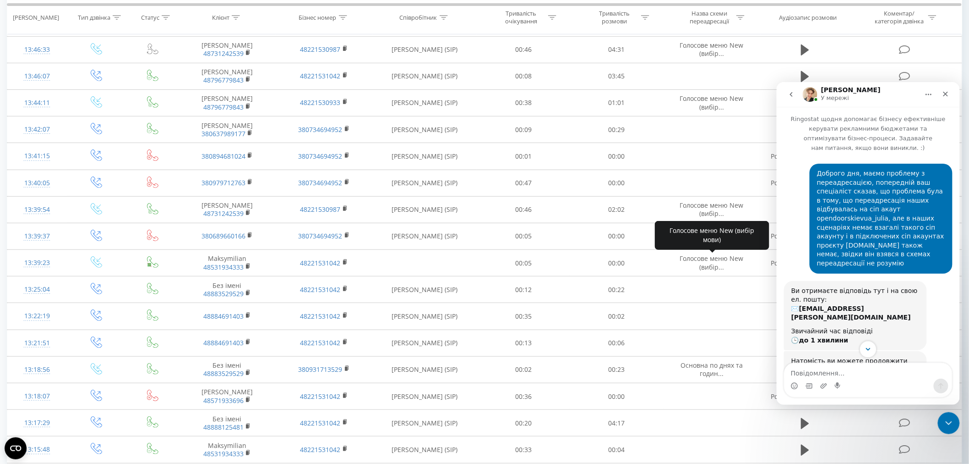
click at [866, 345] on icon "Scroll to bottom" at bounding box center [868, 349] width 8 height 8
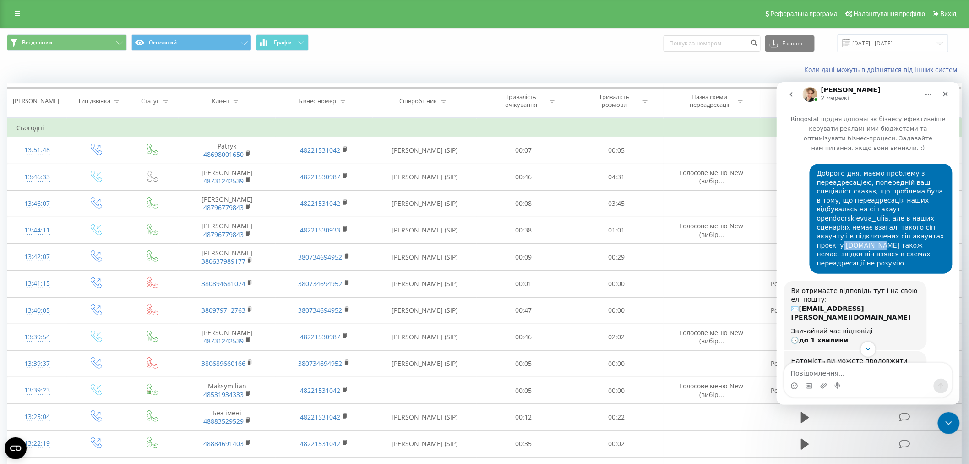
drag, startPoint x: 835, startPoint y: 226, endPoint x: 866, endPoint y: 222, distance: 31.0
click at [866, 222] on div "Доброго дня, маємо проблему з переадресацією, попередній ваш спеціаліст сказав,…" at bounding box center [881, 218] width 128 height 99
drag, startPoint x: 850, startPoint y: 198, endPoint x: 910, endPoint y: 199, distance: 60.5
click at [910, 199] on div "Доброго дня, маємо проблему з переадресацією, попередній ваш спеціаліст сказав,…" at bounding box center [881, 218] width 128 height 99
copy div "opendoorskievua_julia"
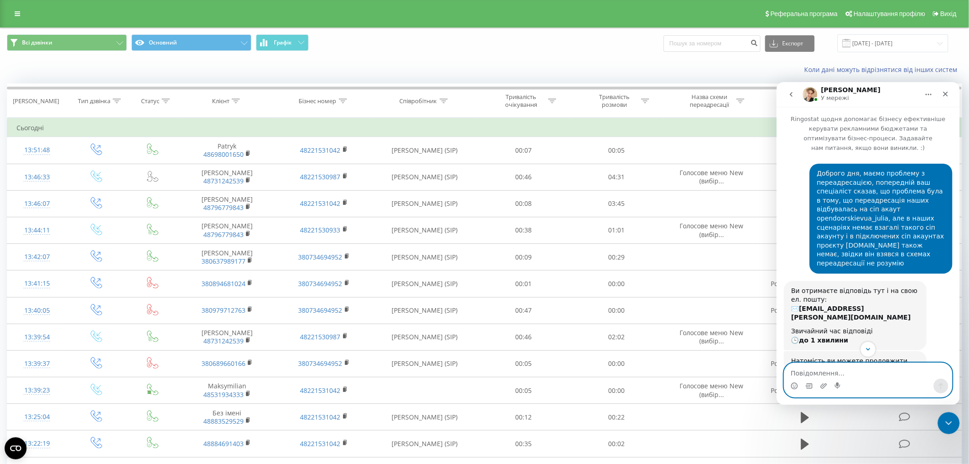
click at [815, 371] on textarea "Повідомлення..." at bounding box center [868, 370] width 168 height 16
paste textarea "opendoorskievua_julia"
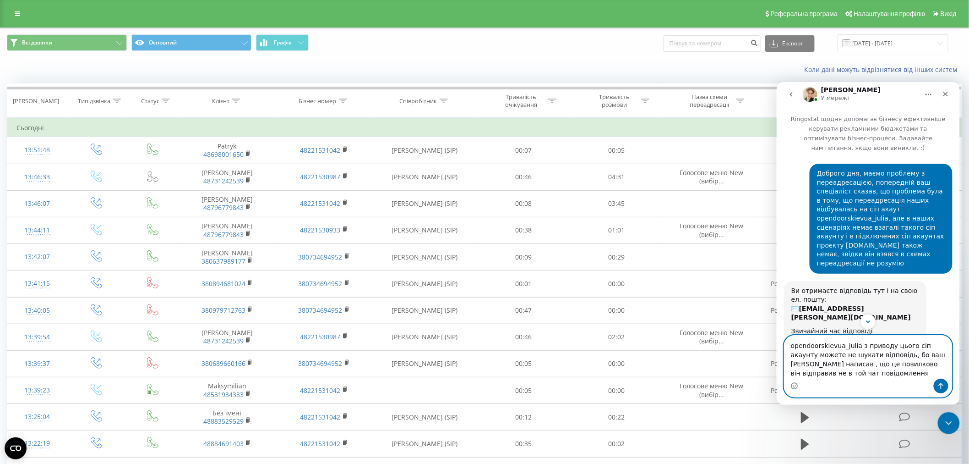
type textarea "opendoorskievua_julia з приводу цього сіп акаунту можете не шукати відповідь, б…"
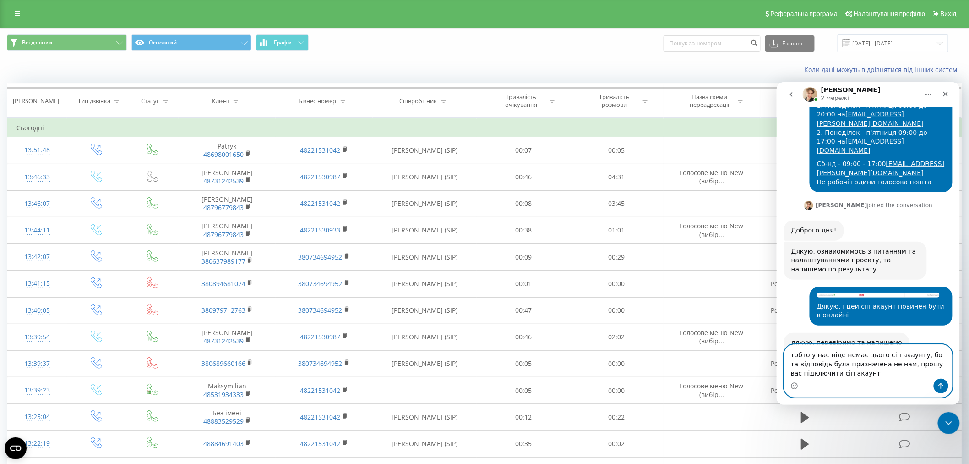
scroll to position [651, 0]
paste textarea "oazisparkcom_grytsivpc"
type textarea "тобто у нас ніде немає цього сіп акаунту, бо та відповідь була призначена не на…"
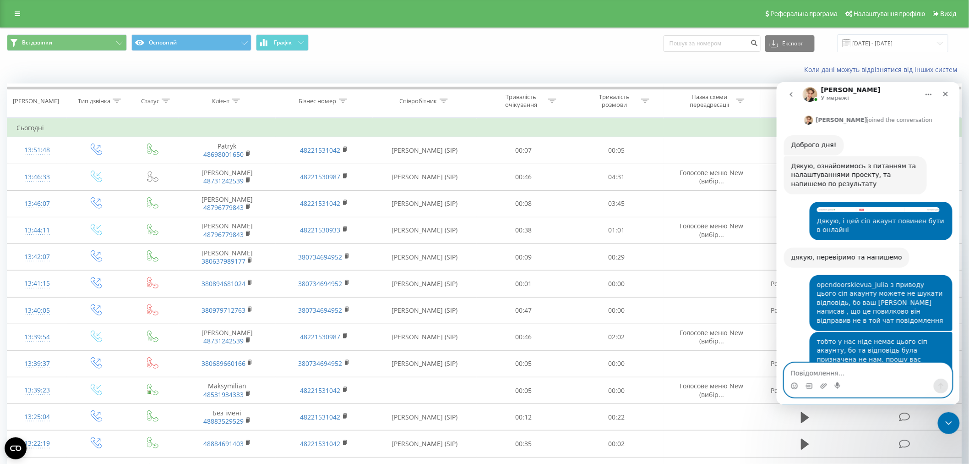
scroll to position [744, 0]
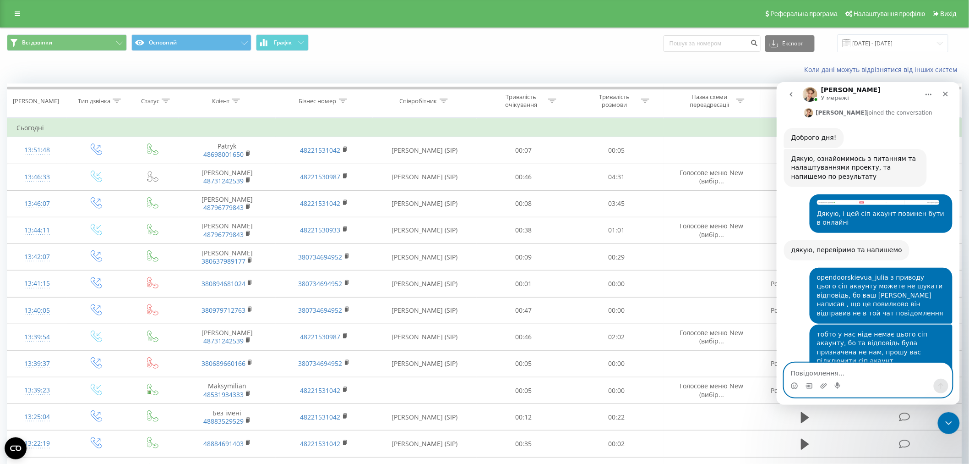
click at [882, 376] on textarea "Повідомлення..." at bounding box center [868, 370] width 168 height 16
click at [836, 373] on textarea "Повідомлення..." at bounding box center [868, 370] width 168 height 16
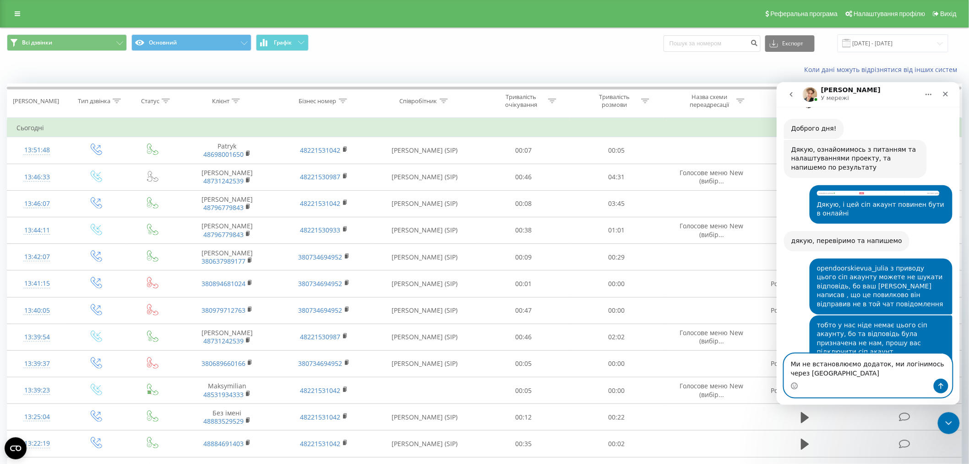
type textarea "Ми не встановлюємо додаток, ми логінимось через Бітрікс"
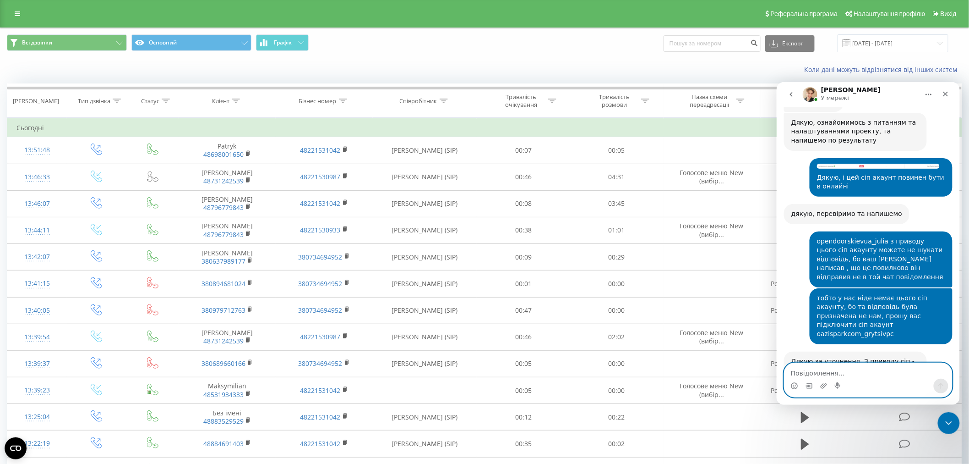
scroll to position [779, 0]
click at [789, 91] on icon "go back" at bounding box center [791, 93] width 7 height 7
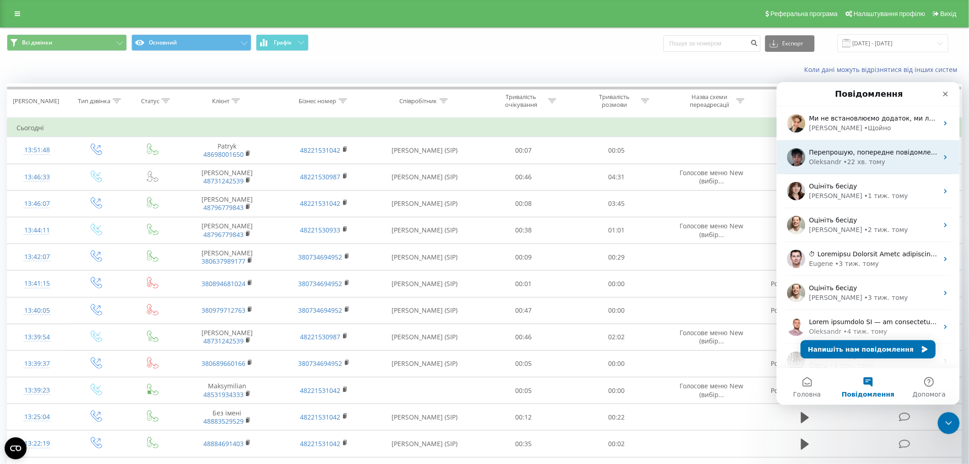
click at [853, 164] on div "• 22 хв. тому" at bounding box center [864, 162] width 42 height 10
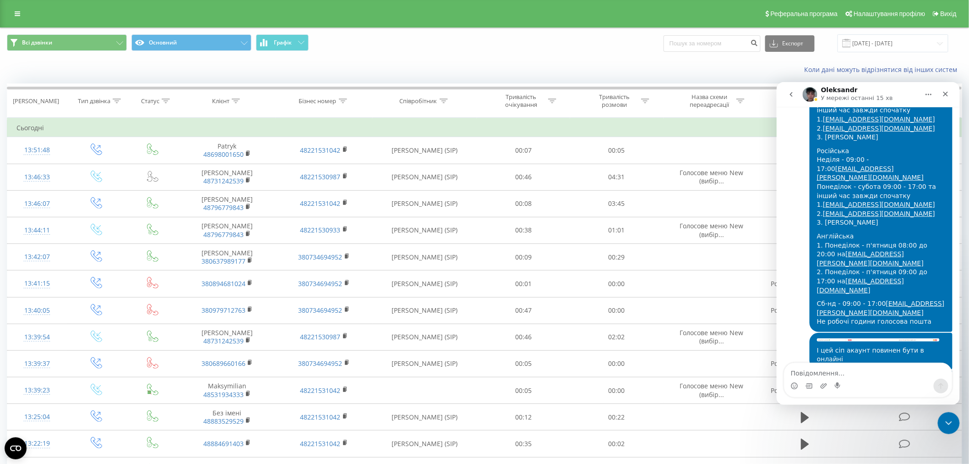
scroll to position [915, 0]
click at [796, 92] on button "go back" at bounding box center [790, 93] width 17 height 17
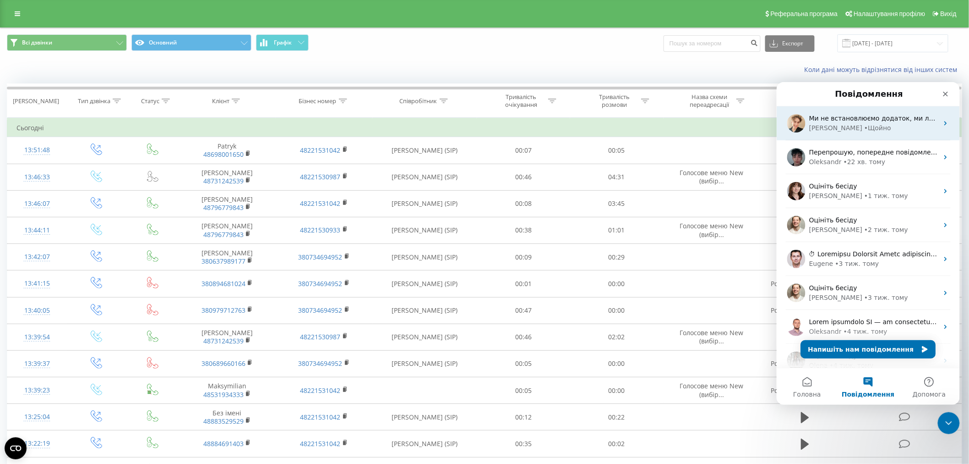
click at [823, 132] on div "Volodymyr" at bounding box center [835, 128] width 53 height 10
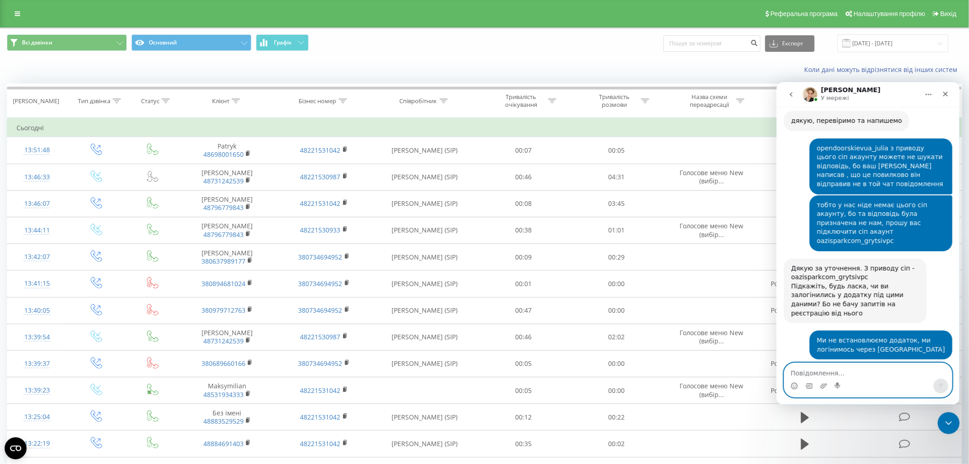
scroll to position [878, 0]
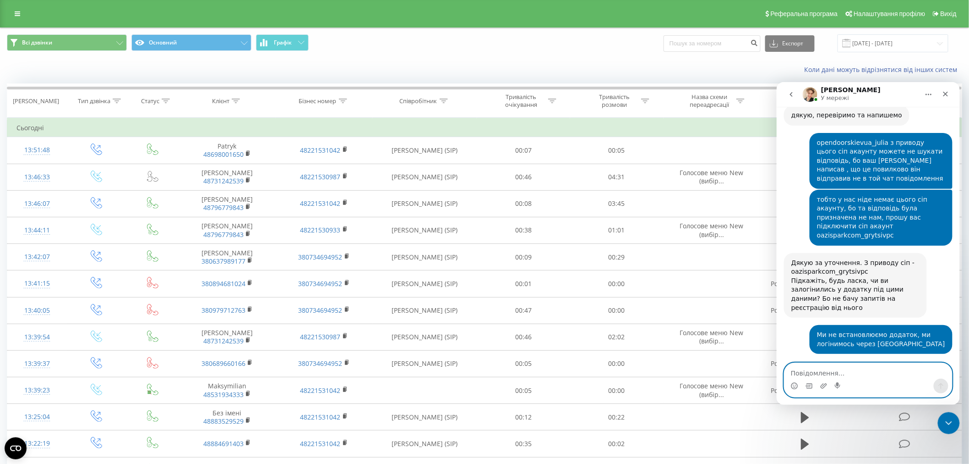
click at [797, 366] on textarea "Повідомлення..." at bounding box center [868, 370] width 168 height 16
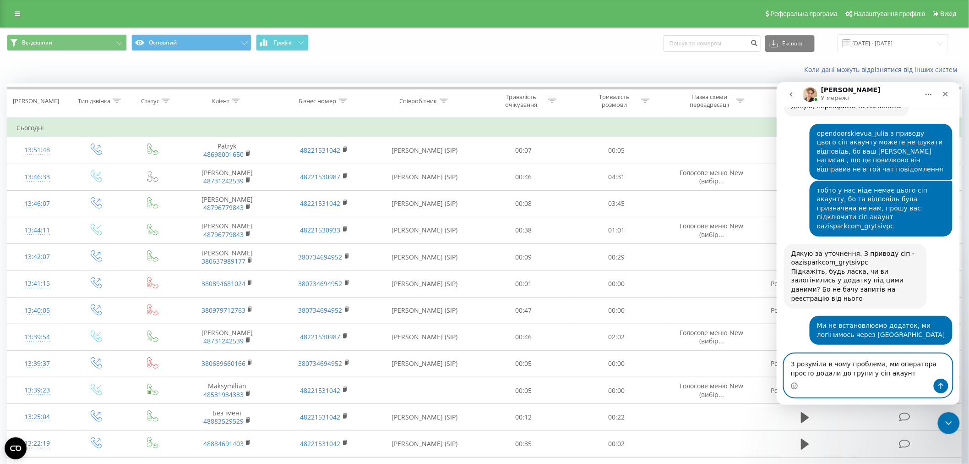
click at [893, 371] on textarea "З розуміла в чому проблема, ми оператора просто додали до групи у сіп акаунт" at bounding box center [868, 365] width 168 height 25
paste textarea "Ringostat_Melnyk"
drag, startPoint x: 878, startPoint y: 372, endPoint x: 935, endPoint y: 374, distance: 56.8
click at [935, 374] on textarea "З розуміла в чому проблема, ми оператора просто додали до групи у сіп акаунт Ri…" at bounding box center [868, 361] width 168 height 34
paste textarea "oazisparkcom_m"
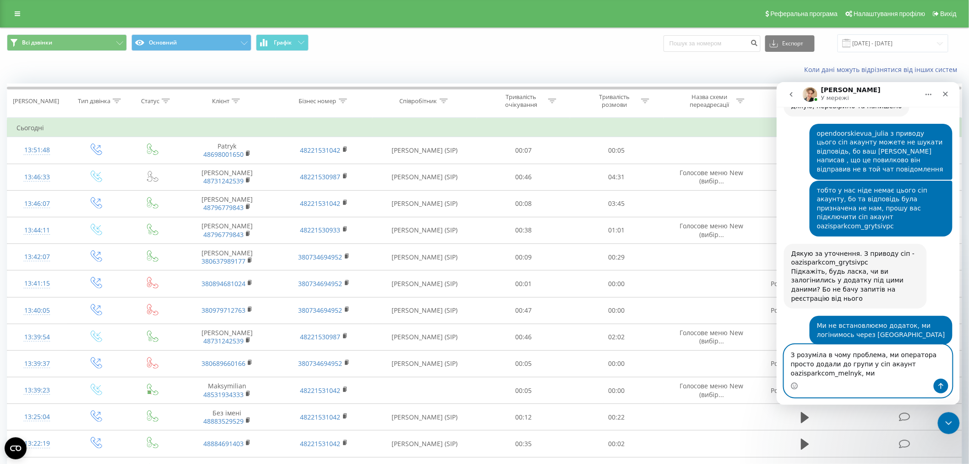
scroll to position [897, 0]
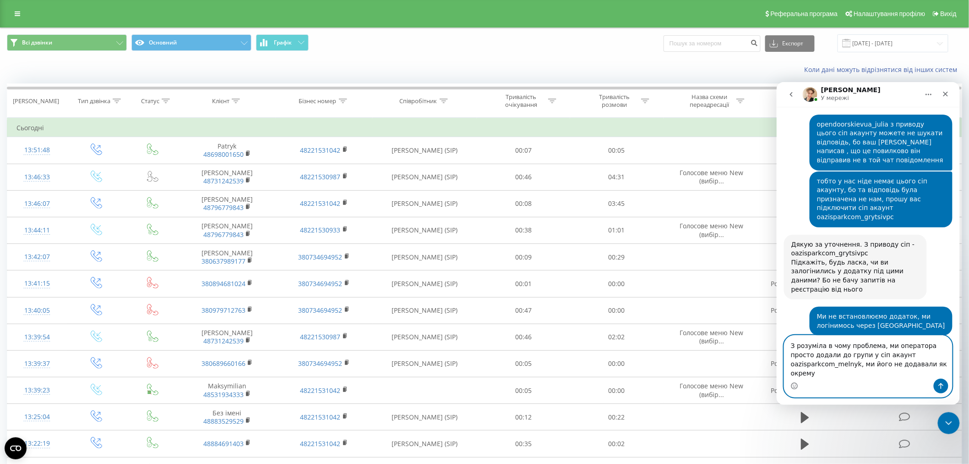
click at [901, 371] on textarea "З розуміла в чому проблема, ми оператора просто додали до групи у сіп акаунт oa…" at bounding box center [868, 356] width 168 height 43
drag, startPoint x: 856, startPoint y: 374, endPoint x: 865, endPoint y: 391, distance: 19.7
click at [856, 374] on textarea "З розуміла в чому проблема, ми оператора просто додали до групи у сіп акаунт oa…" at bounding box center [868, 356] width 168 height 43
click at [911, 375] on textarea "З розуміла в чому проблема, ми оператора просто додали до групи у сіп акаунт oa…" at bounding box center [868, 356] width 168 height 43
type textarea "З розуміла в чому проблема, ми оператора просто додали до групи у сіп акаунт oa…"
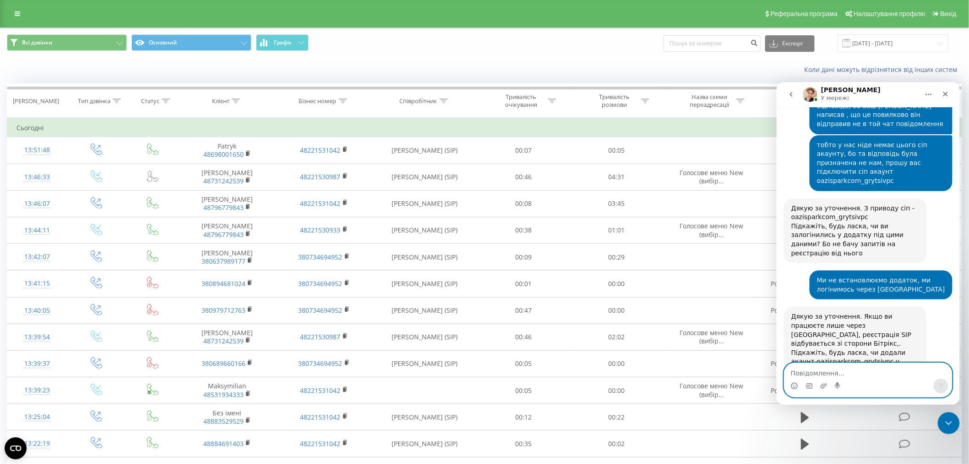
scroll to position [932, 0]
type textarea "В"
click at [818, 364] on textarea "Повідомлення..." at bounding box center [868, 370] width 168 height 16
click at [908, 438] on div "З розуміла в чому проблема, ми оператора просто додали до групи у сіп акаунт oa…" at bounding box center [881, 460] width 128 height 45
click at [857, 312] on div "Дякую за уточнення. Якщо ви працюєте лише через Бітрікс24, реєстрація SIP відбу…" at bounding box center [855, 361] width 128 height 99
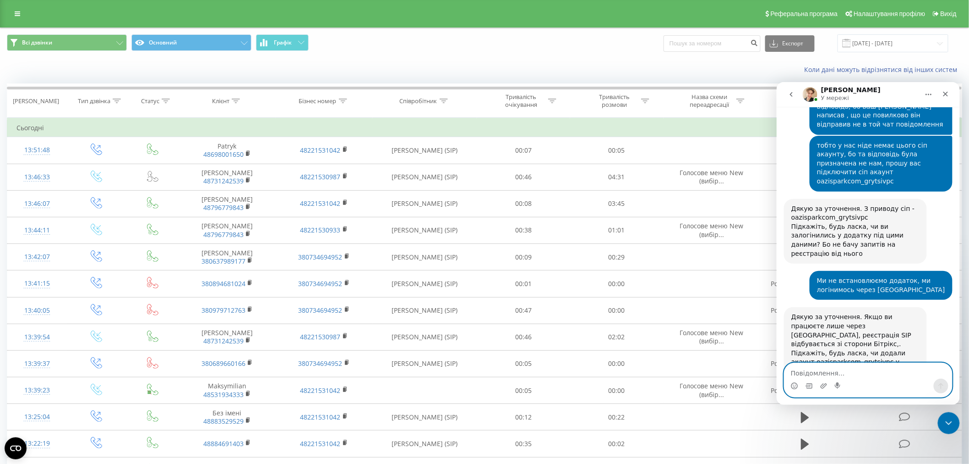
click at [853, 369] on textarea "Повідомлення..." at bounding box center [868, 370] width 168 height 16
type textarea "С"
type textarea "Чи можете підсказати"
click at [947, 426] on icon "Закрити програму для спілкування Intercom" at bounding box center [947, 421] width 11 height 11
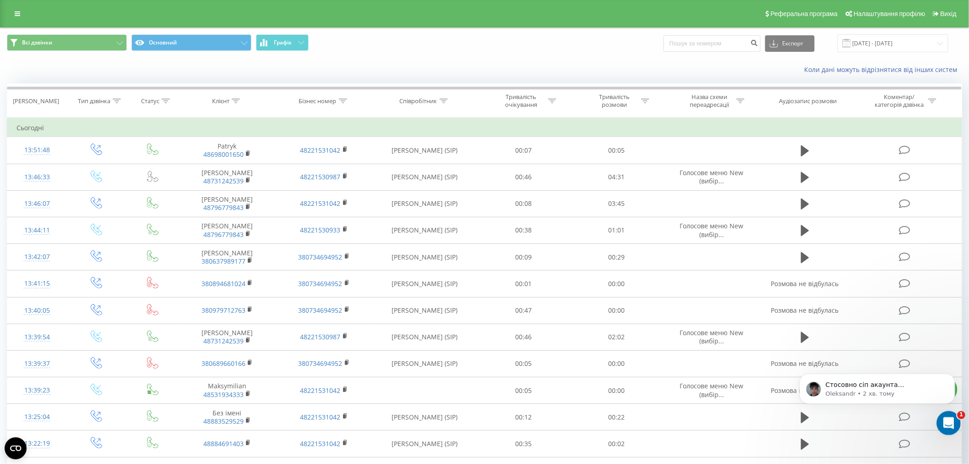
scroll to position [0, 0]
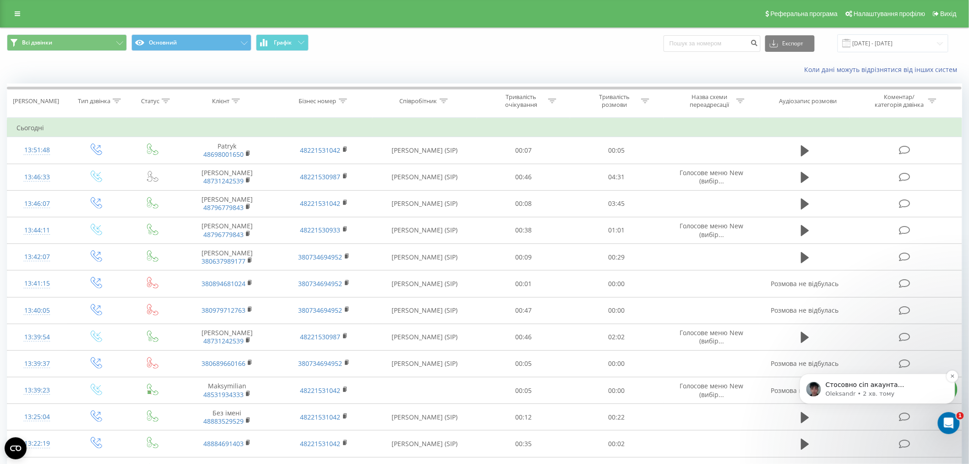
click at [875, 383] on p "Стосовно сіп акаунта oazisparkcom_grytsivpc, підкажіть, де саме ви його викорис…" at bounding box center [885, 384] width 118 height 9
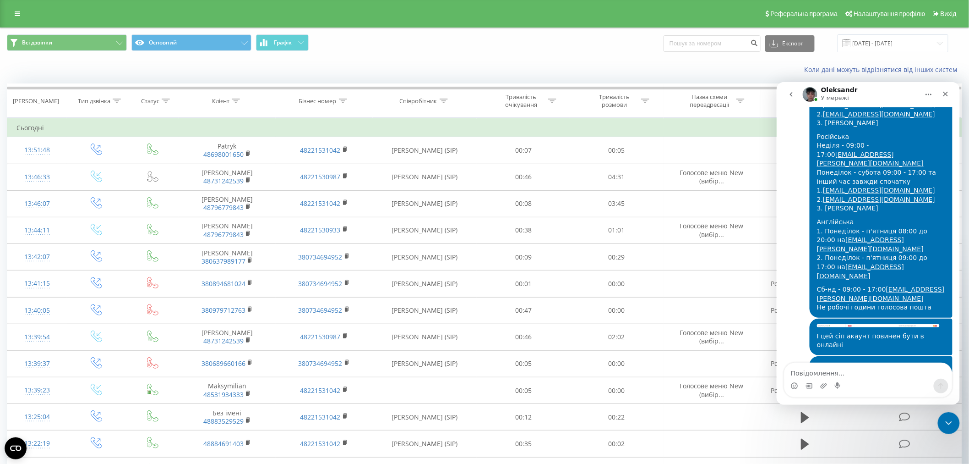
scroll to position [979, 0]
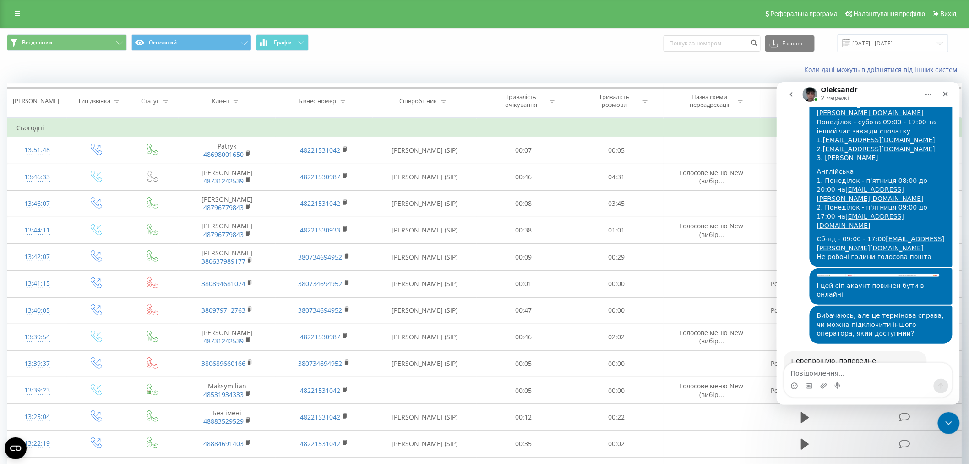
click at [842, 368] on textarea "Повідомлення..." at bounding box center [868, 370] width 168 height 16
click at [854, 372] on textarea "Повідомлення..." at bounding box center [868, 370] width 168 height 16
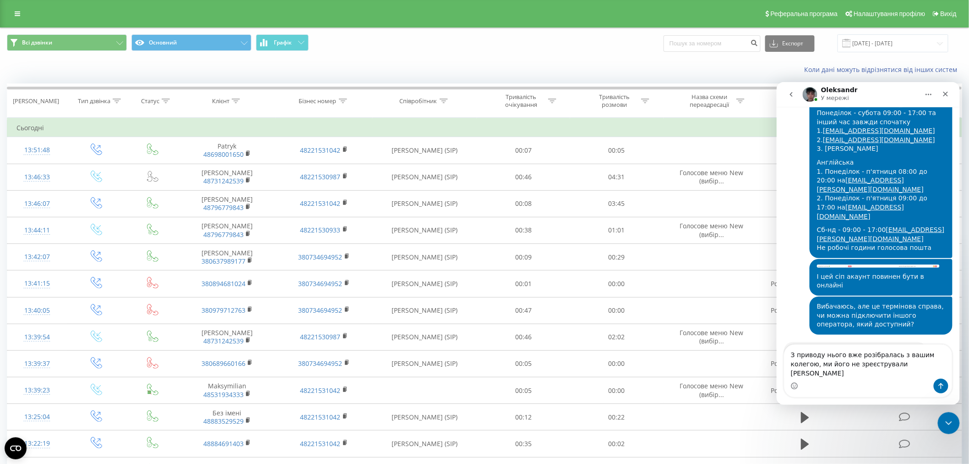
click at [850, 369] on textarea "З приводу нього вже розібралась з вашим колегою, ми його не зреєстрували в" at bounding box center [868, 361] width 168 height 34
click at [892, 372] on textarea "З приводу нього вже розібралась з вашим колегою, ми його не зреєстрували в" at bounding box center [868, 361] width 168 height 34
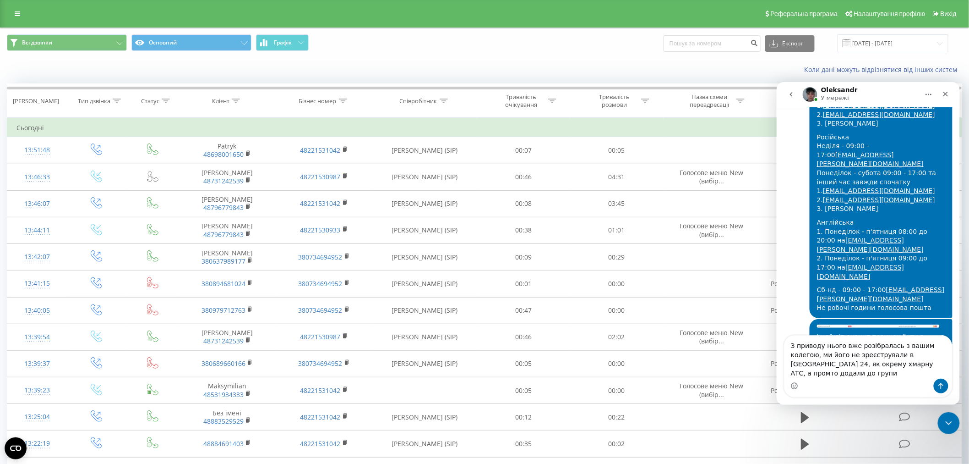
scroll to position [844, 0]
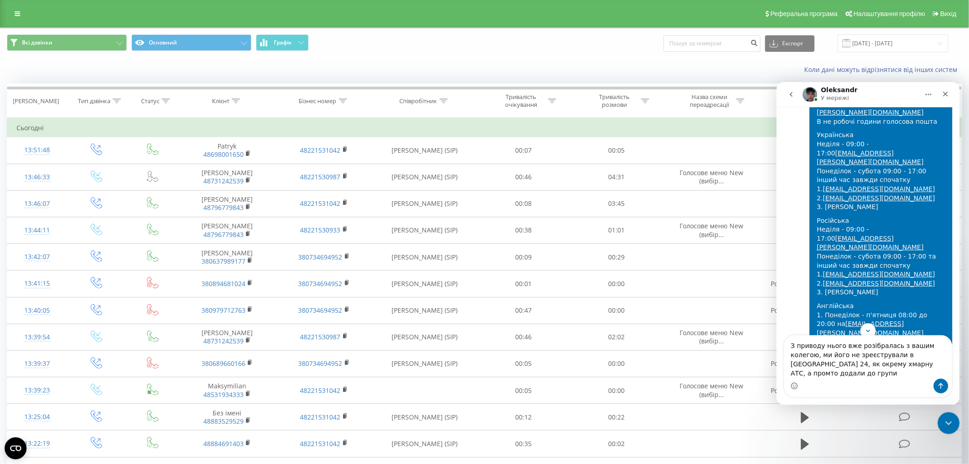
drag, startPoint x: 832, startPoint y: 223, endPoint x: 925, endPoint y: 191, distance: 97.4
click at [925, 216] on div "Російська Неділя - 09:00 - 17:00 p.melnyk@oazis-park.com Понеділок - субота 09:…" at bounding box center [881, 256] width 128 height 81
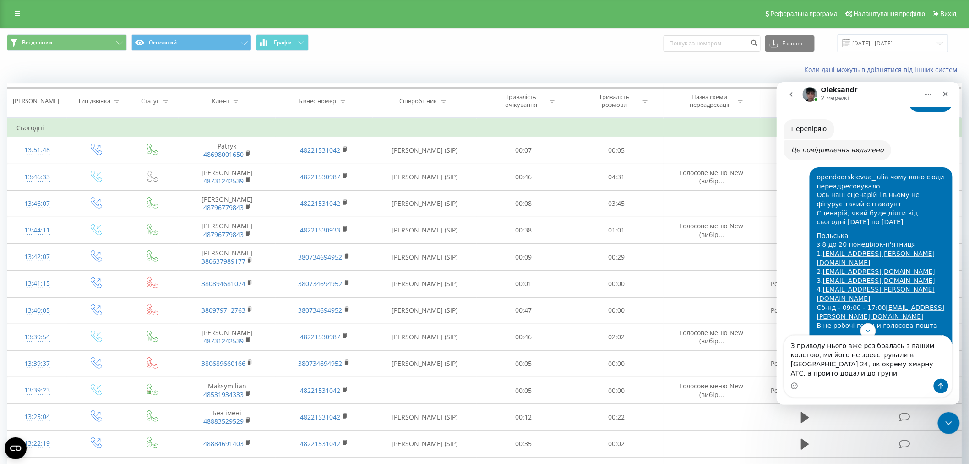
scroll to position [539, 0]
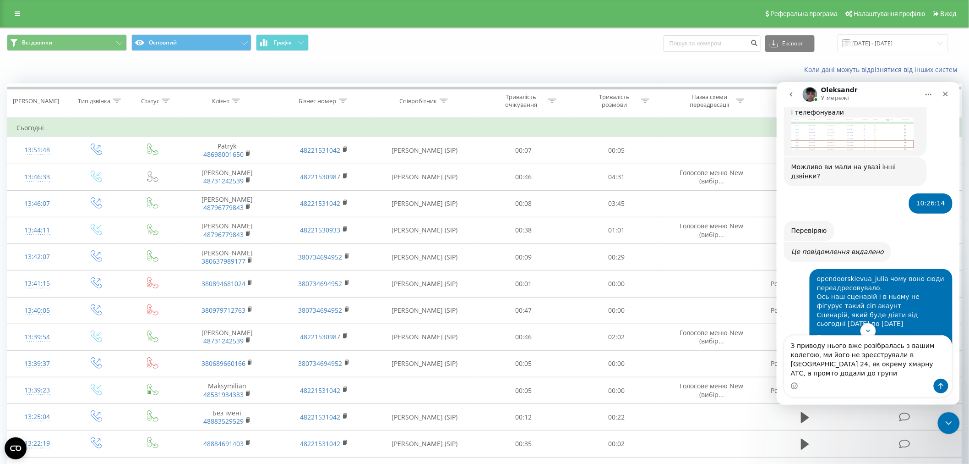
click at [913, 379] on div "Месенджер Intercom" at bounding box center [868, 385] width 168 height 15
click at [915, 372] on textarea "З приводу нього вже розібралась з вашим колегою, ми його не зреєстрували в Бітр…" at bounding box center [868, 356] width 168 height 43
paste textarea "oazisparkcom_melnyk"
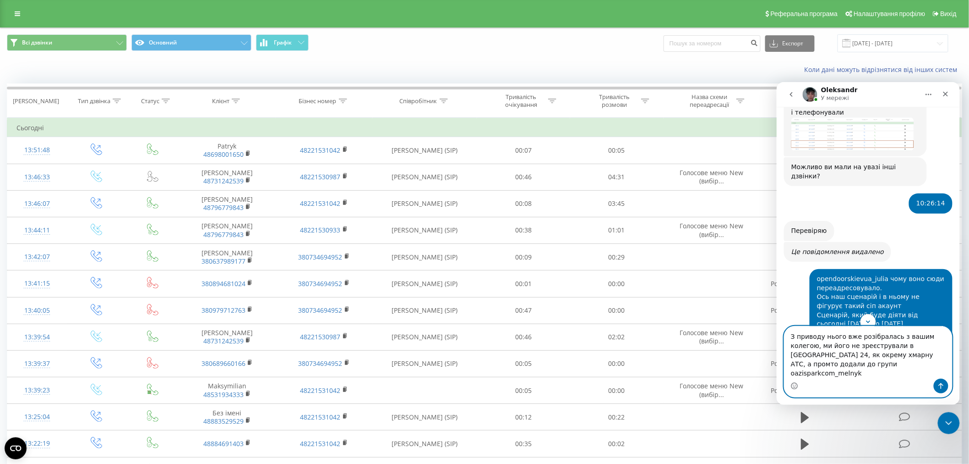
type textarea "З приводу нього вже розібралась з вашим колегою, ми його не зреєстрували в [GEO…"
click at [943, 385] on icon "Надіслати повідомлення…" at bounding box center [941, 386] width 5 height 6
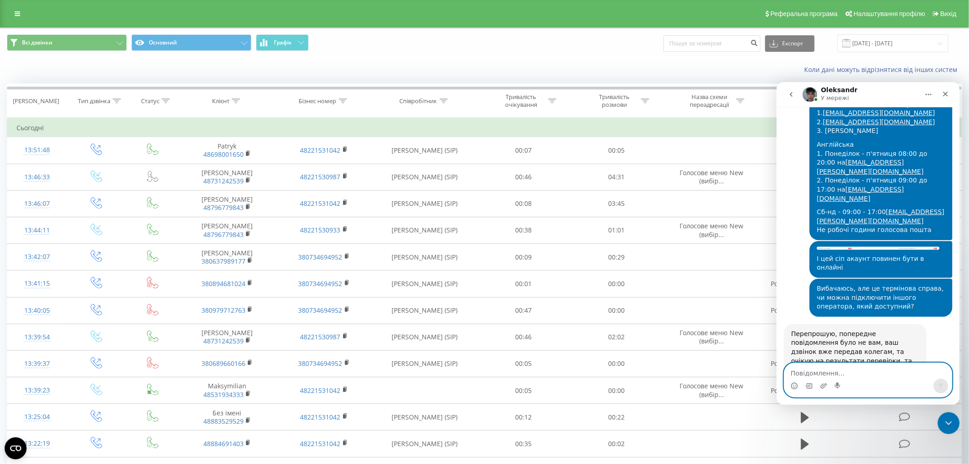
scroll to position [1018, 0]
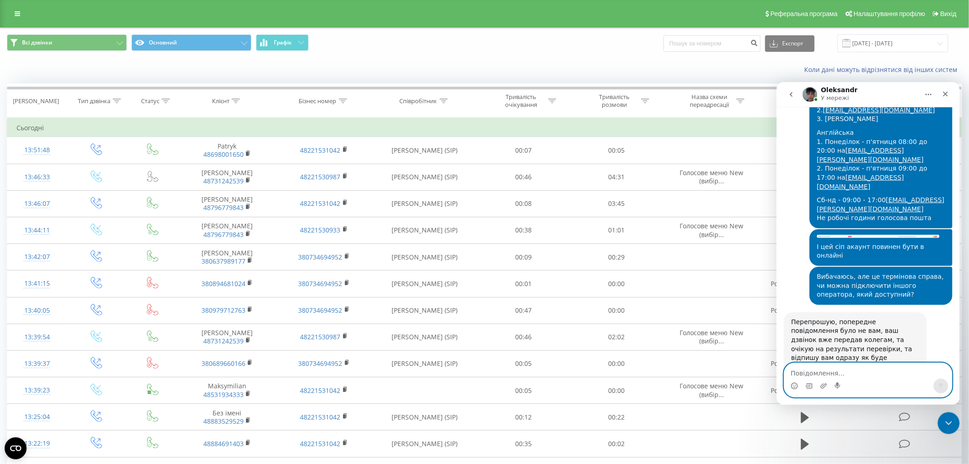
click at [863, 372] on textarea "Повідомлення..." at bounding box center [868, 370] width 168 height 16
click at [802, 371] on textarea "Повідомлення..." at bounding box center [868, 370] width 168 height 16
type textarea "Чекаю відповіді з приводу першого питання"
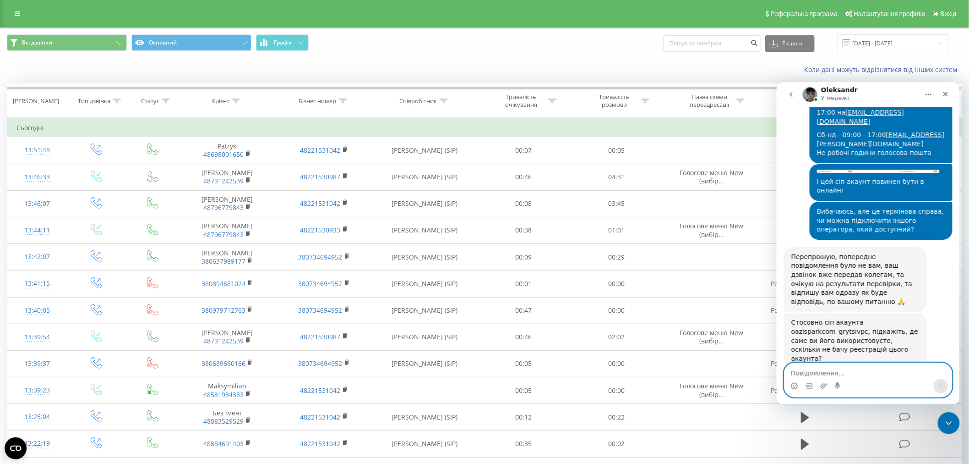
scroll to position [1084, 0]
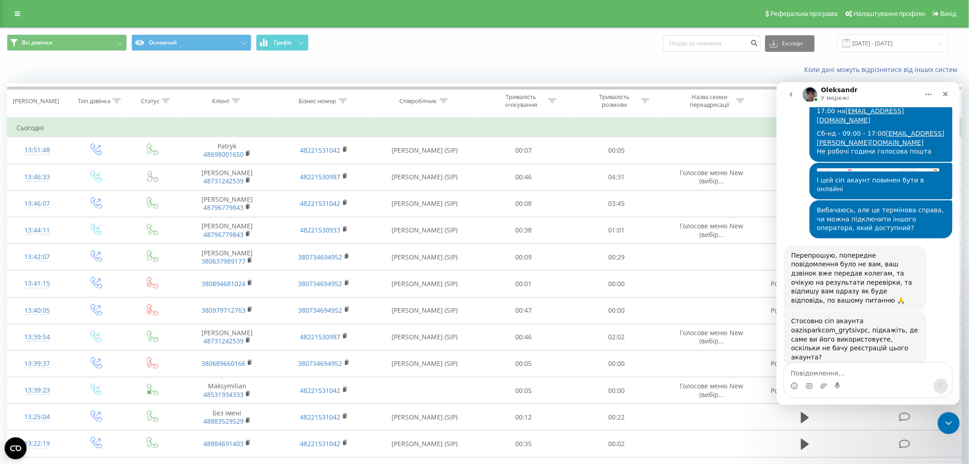
click at [793, 98] on button "go back" at bounding box center [790, 93] width 17 height 17
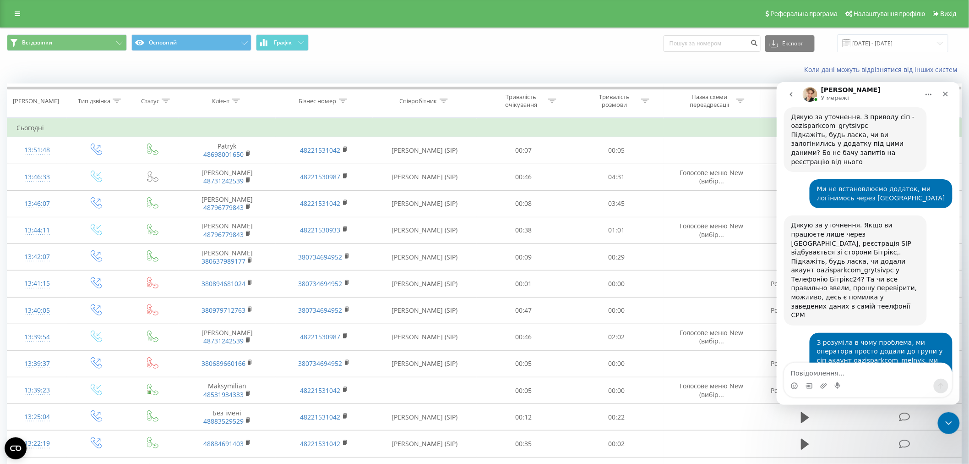
scroll to position [1029, 0]
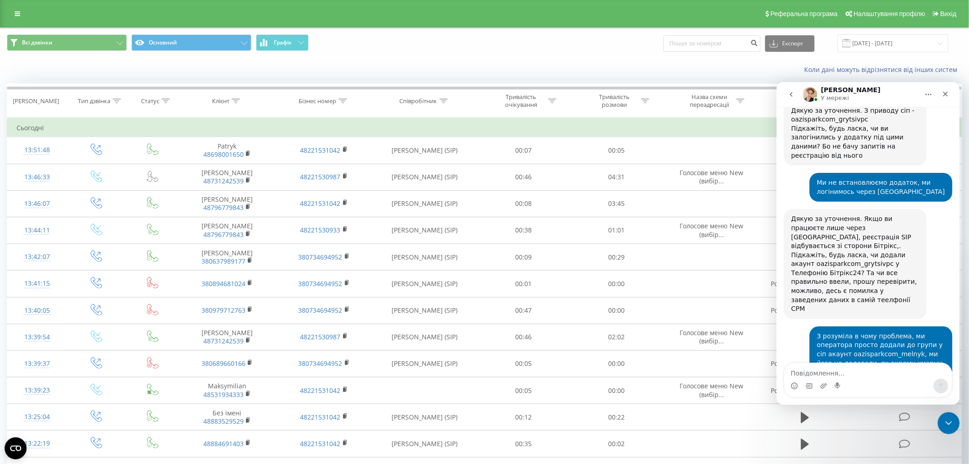
click at [849, 370] on textarea "Повідомлення..." at bounding box center [868, 370] width 168 height 16
type textarea "Я зрозуміла, дякую"
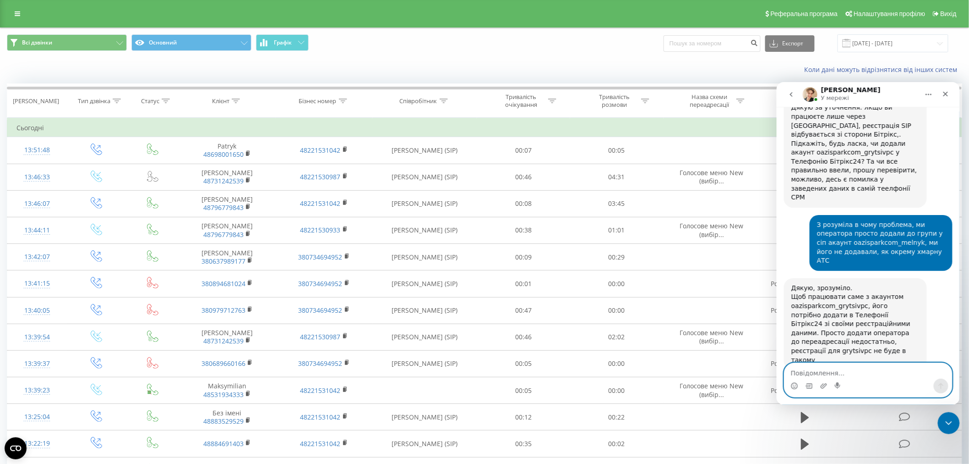
scroll to position [1150, 0]
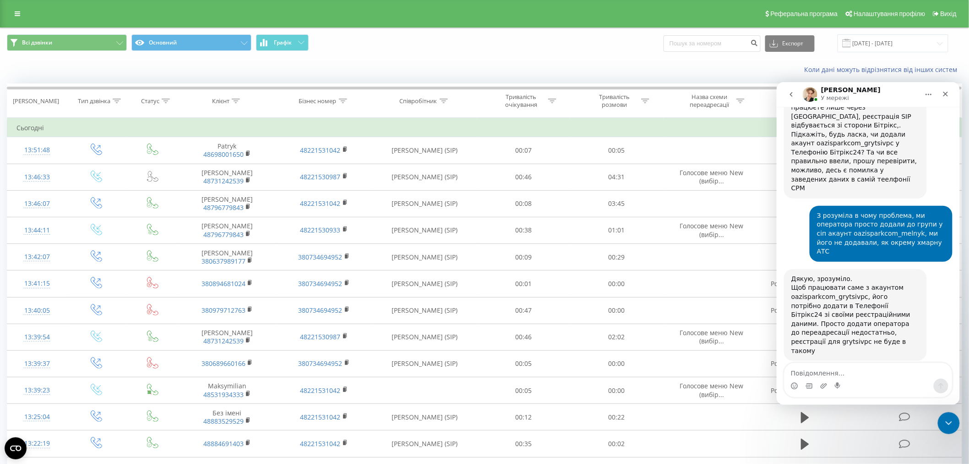
click at [850, 445] on img "Volodymyr каже…" at bounding box center [852, 472] width 123 height 55
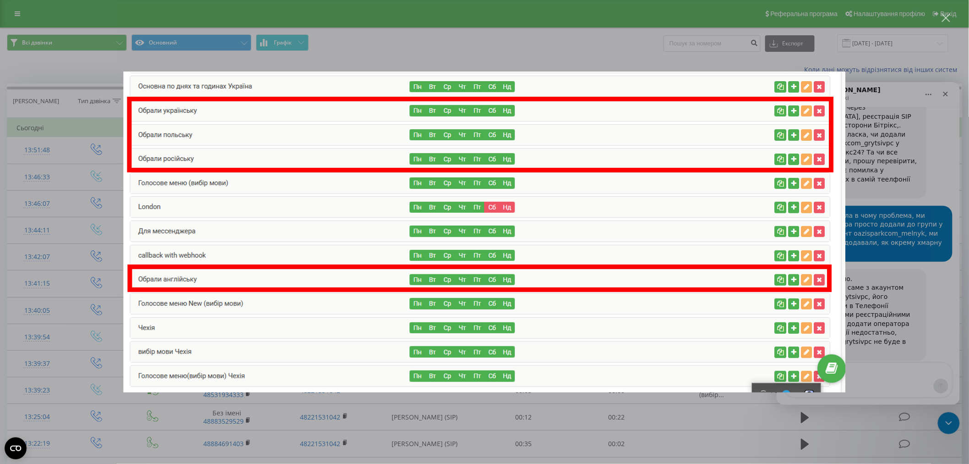
scroll to position [0, 0]
click at [101, 250] on div "Месенджер Intercom" at bounding box center [484, 232] width 969 height 464
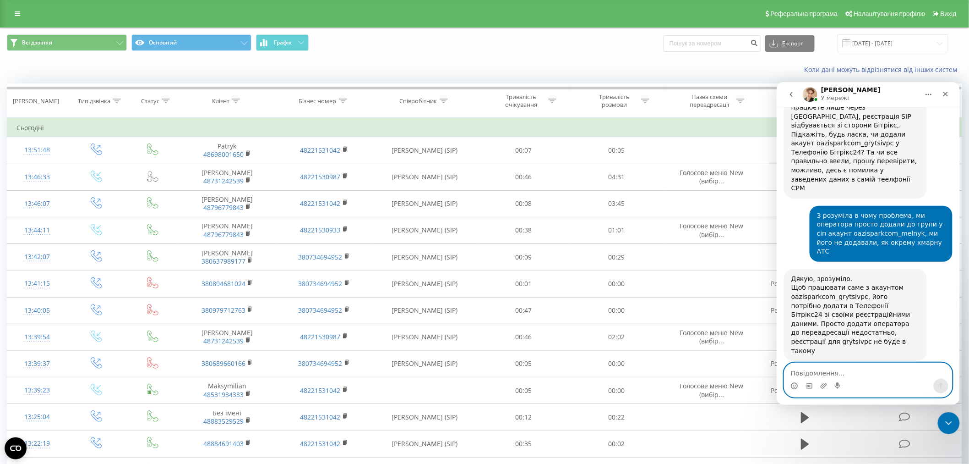
click at [803, 371] on textarea "Повідомлення..." at bounding box center [868, 370] width 168 height 16
click at [803, 372] on textarea "Повідомлення..." at bounding box center [868, 370] width 168 height 16
click at [837, 445] on img "Volodymyr каже…" at bounding box center [852, 472] width 123 height 55
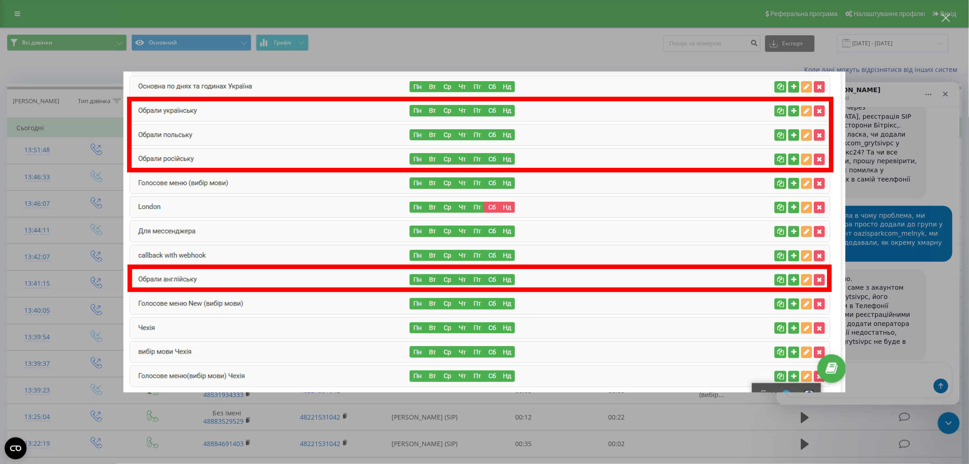
click at [90, 193] on div "Месенджер Intercom" at bounding box center [484, 232] width 969 height 464
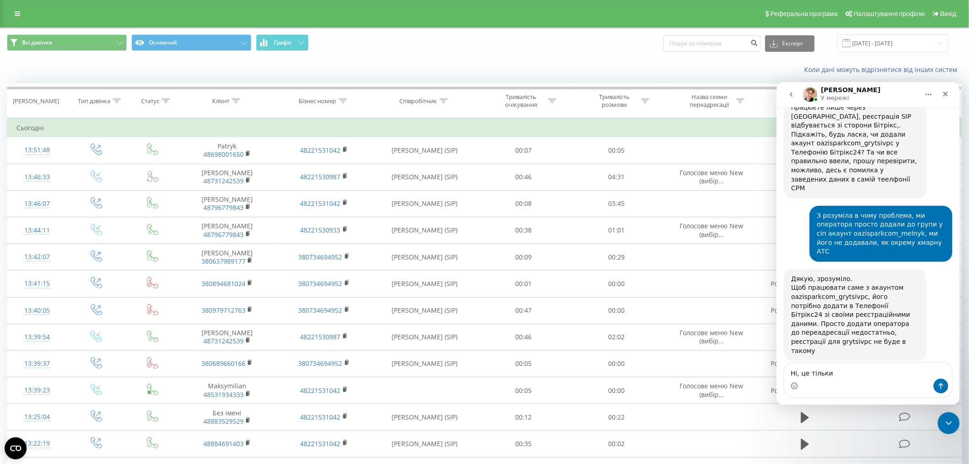
click at [866, 380] on div "Месенджер Intercom" at bounding box center [868, 385] width 168 height 15
click at [865, 373] on textarea "Ні, це тільки" at bounding box center [868, 370] width 168 height 16
type textarea "Ні, це тільки для Польського лендінгу"
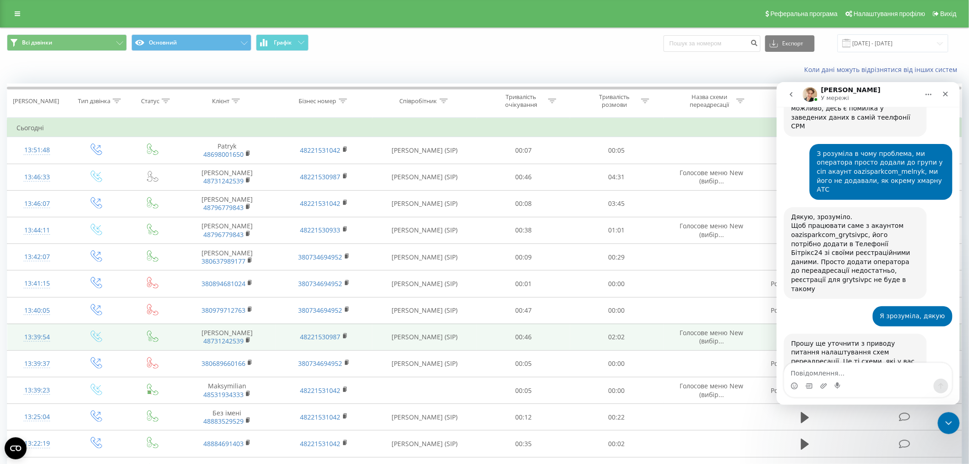
scroll to position [1212, 0]
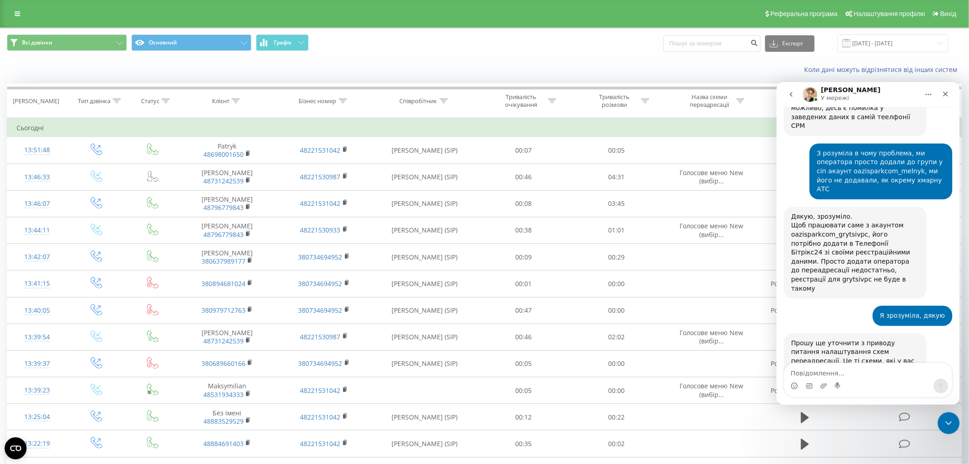
click at [842, 383] on img "Volodymyr каже…" at bounding box center [852, 410] width 123 height 55
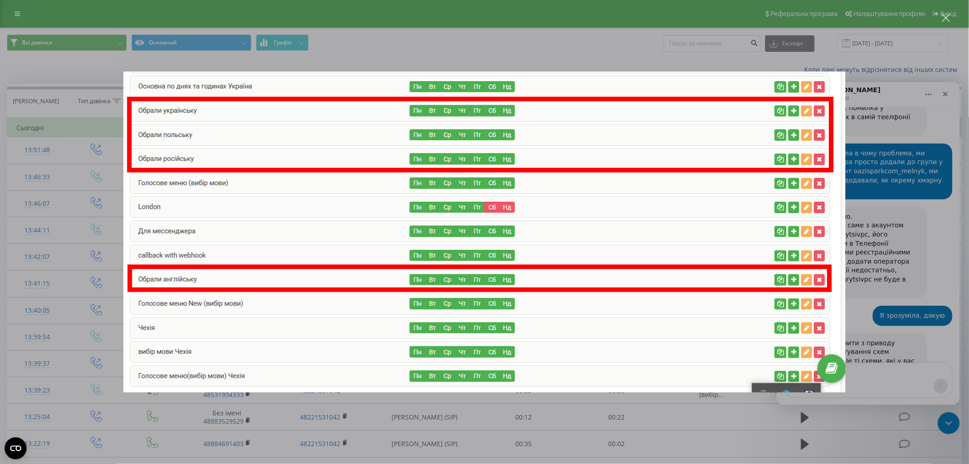
click at [46, 186] on div "Месенджер Intercom" at bounding box center [484, 232] width 969 height 464
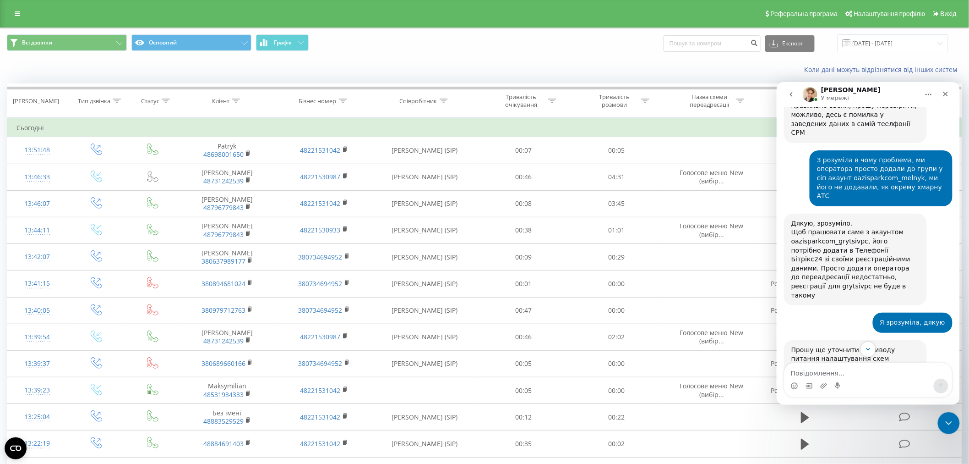
scroll to position [1222, 0]
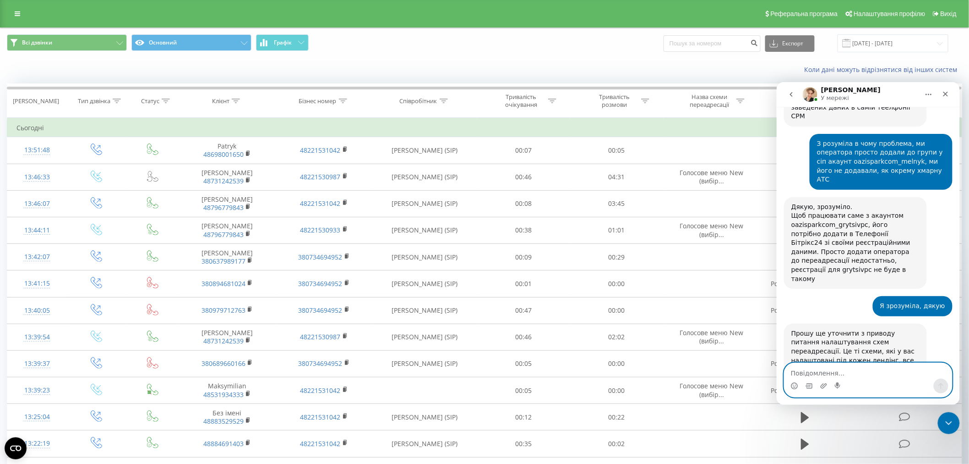
click at [826, 373] on textarea "Повідомлення..." at bounding box center [868, 370] width 168 height 16
type textarea "Ні, поки не потрібно"
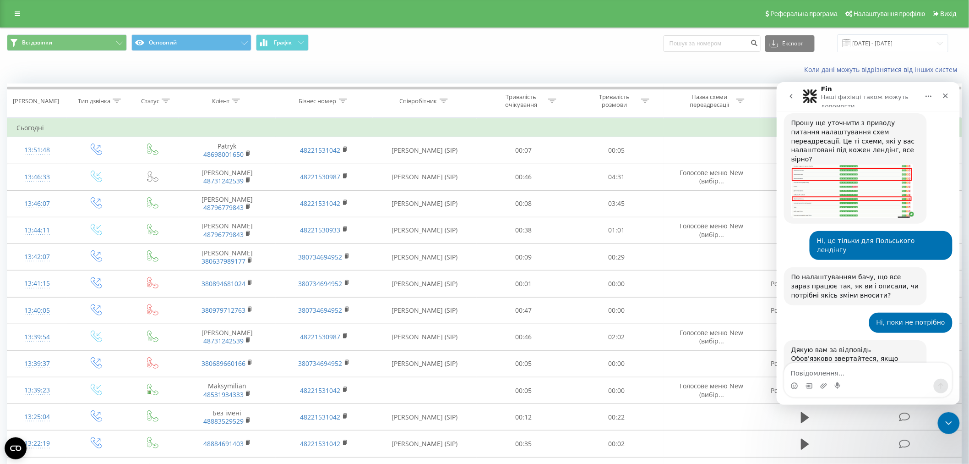
scroll to position [1439, 0]
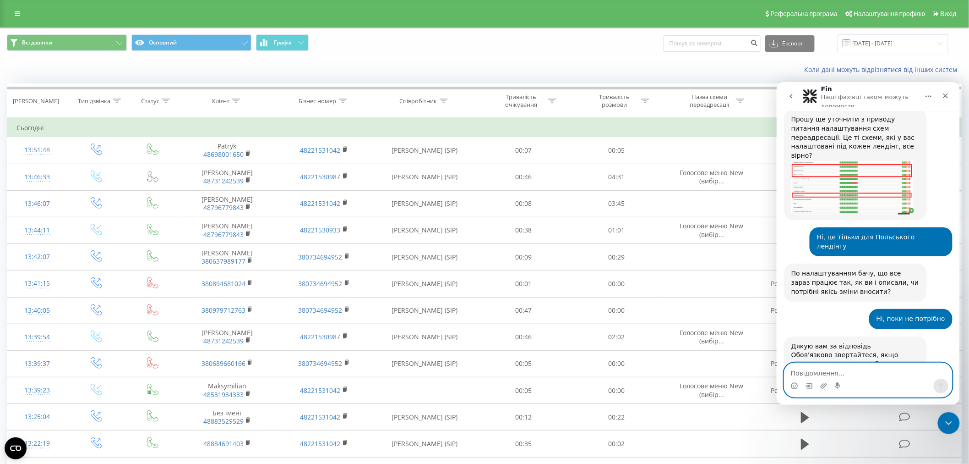
click at [872, 373] on textarea "Повідомлення..." at bounding box center [868, 370] width 168 height 16
click at [791, 100] on button "go back" at bounding box center [790, 95] width 17 height 17
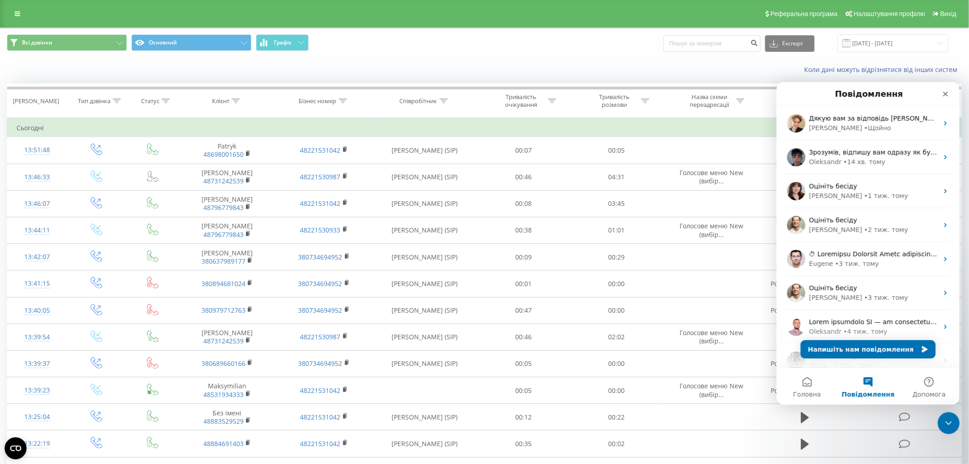
scroll to position [0, 0]
click at [869, 153] on span "Зрозумів, відпишу вам одразу як буде відповідь 🤝" at bounding box center [896, 151] width 174 height 7
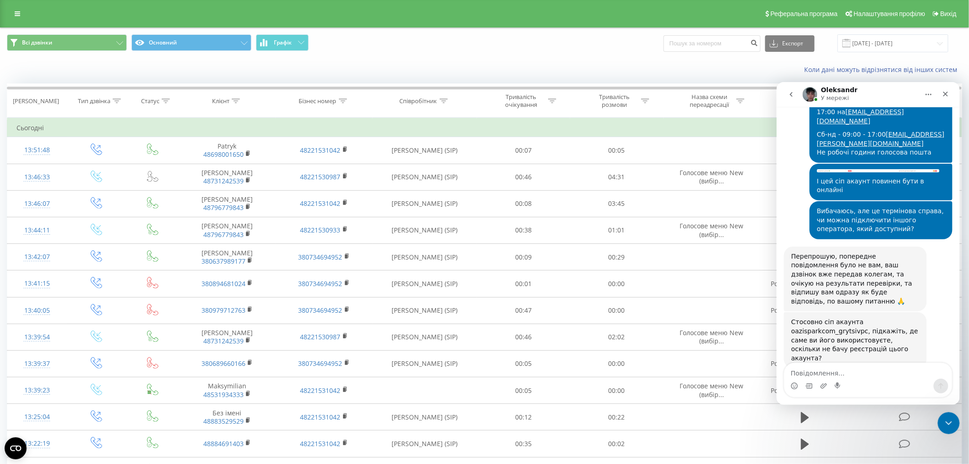
scroll to position [1083, 0]
click at [788, 89] on button "go back" at bounding box center [790, 93] width 17 height 17
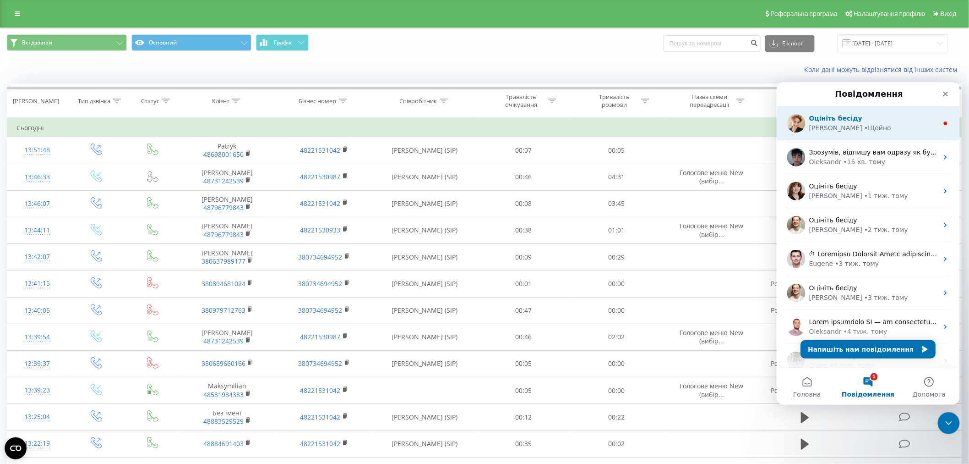
click at [864, 126] on div "• Щойно" at bounding box center [877, 128] width 27 height 10
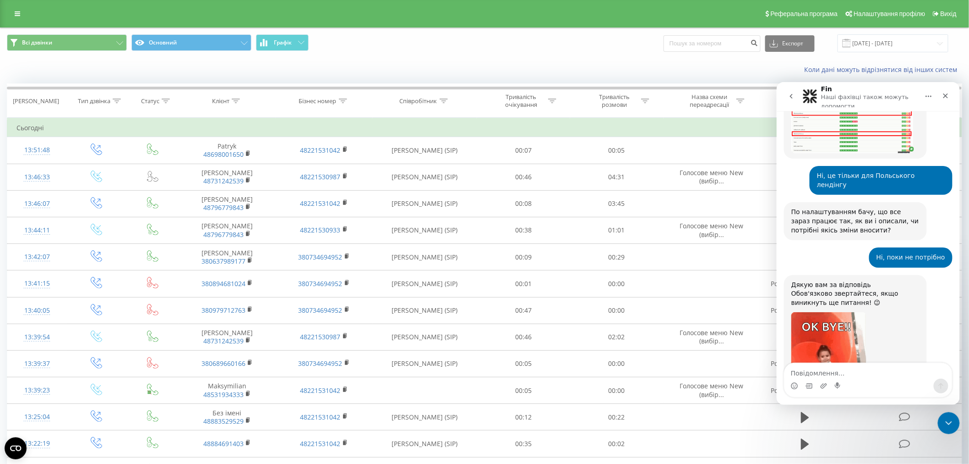
scroll to position [1537, 0]
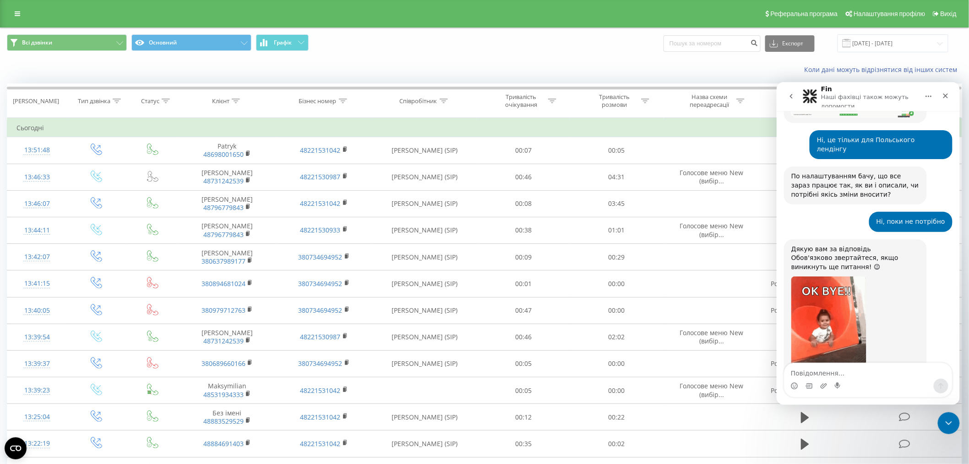
scroll to position [1561, 0]
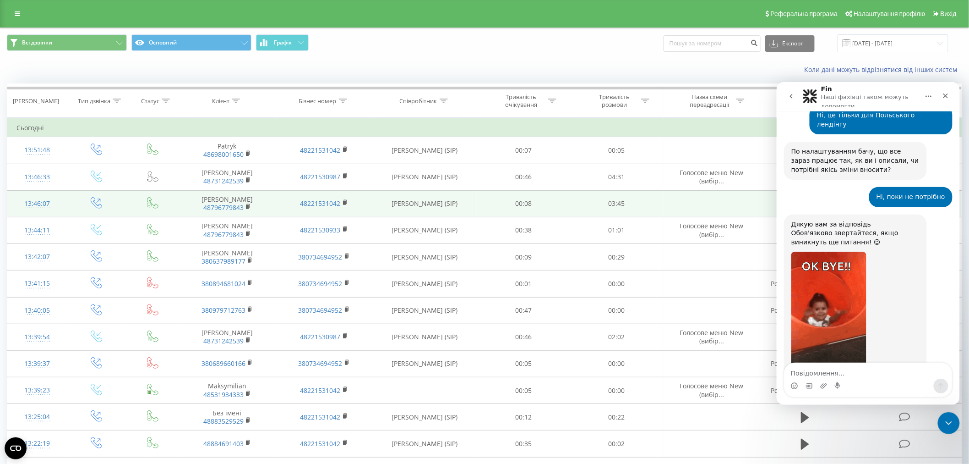
scroll to position [1526, 0]
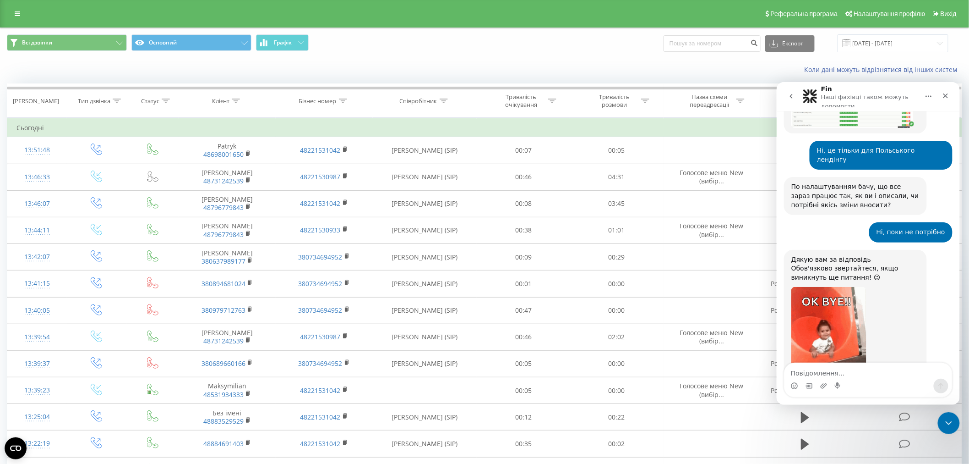
click at [792, 94] on icon "go back" at bounding box center [791, 95] width 3 height 5
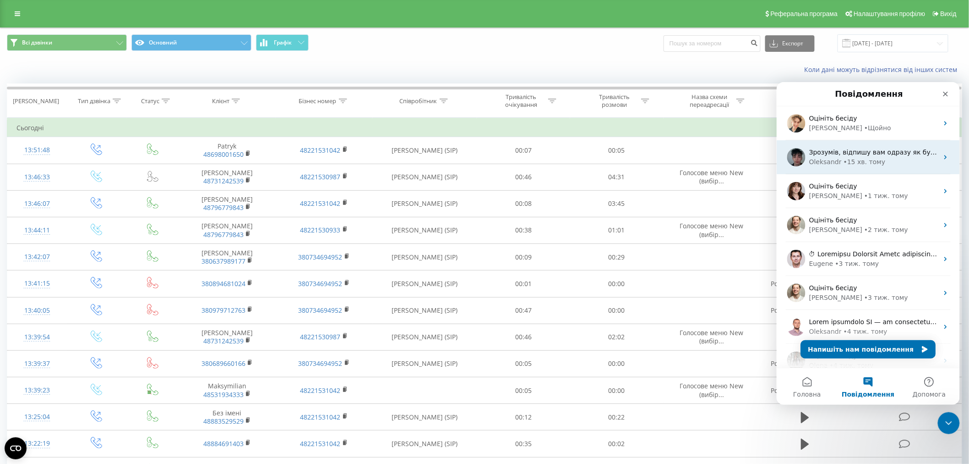
click at [854, 148] on span "Зрозумів, відпишу вам одразу як буде відповідь 🤝" at bounding box center [896, 151] width 174 height 7
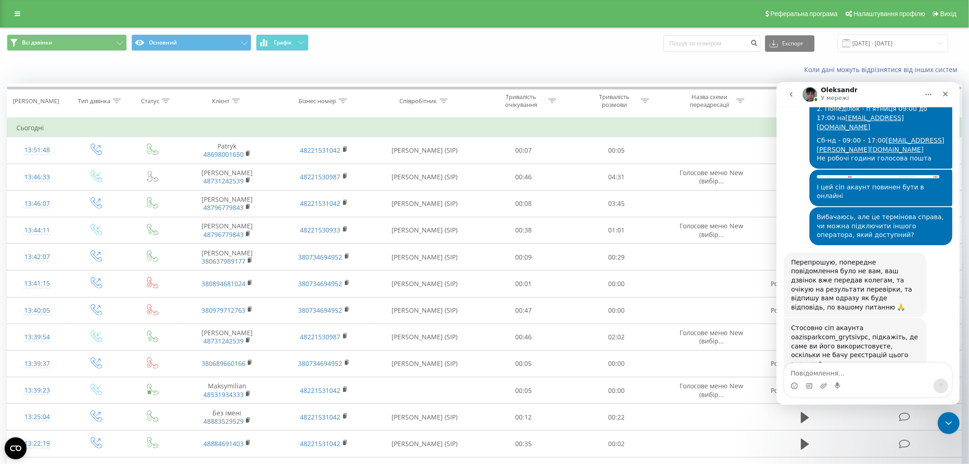
scroll to position [1084, 0]
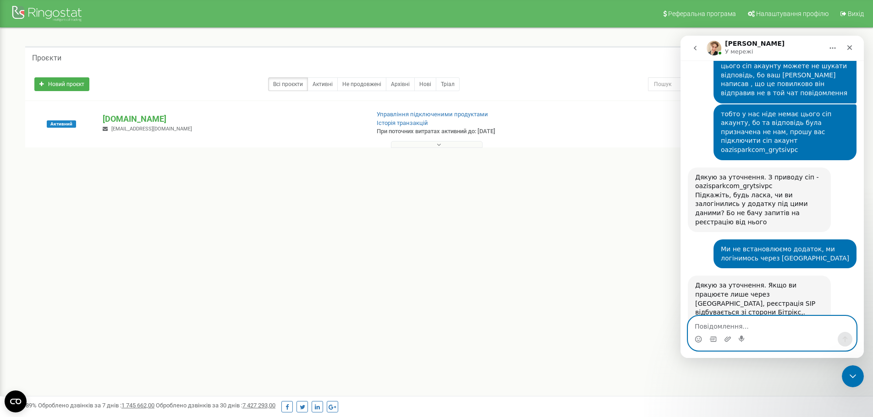
scroll to position [934, 0]
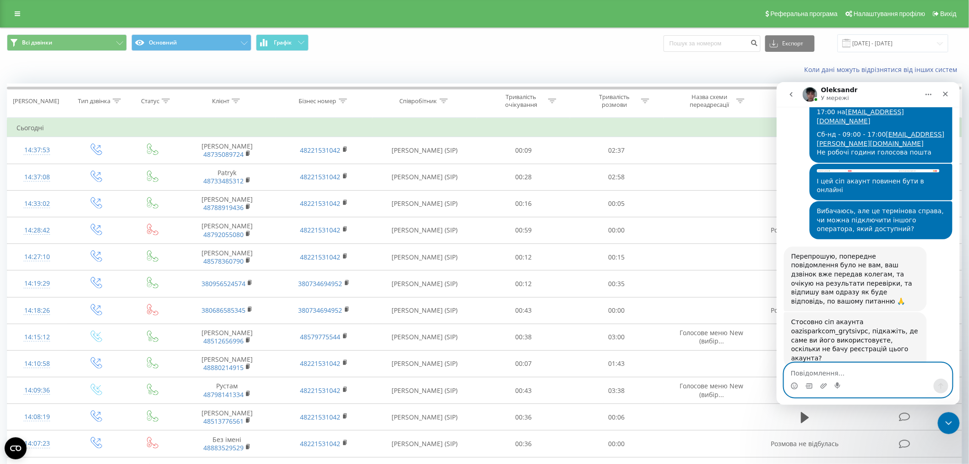
scroll to position [1083, 0]
